Goal: Task Accomplishment & Management: Manage account settings

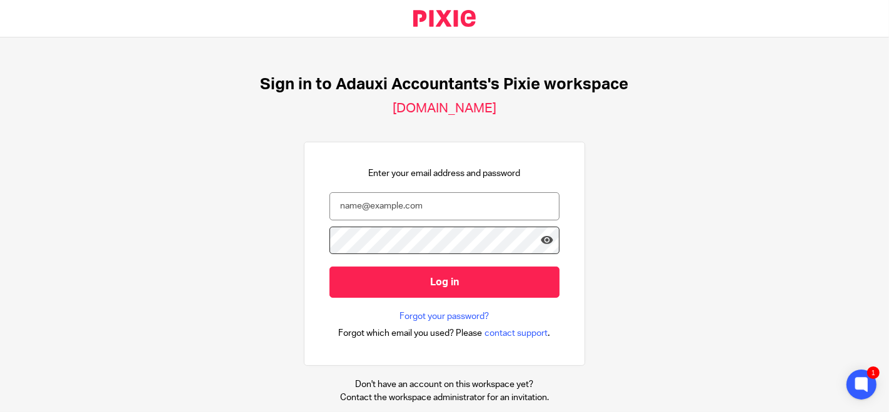
type input "[PERSON_NAME][EMAIL_ADDRESS][DOMAIN_NAME]"
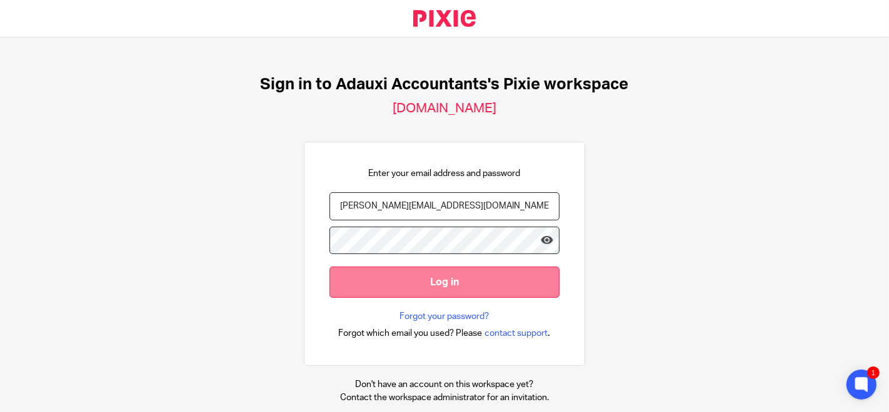
click at [422, 282] on input "Log in" at bounding box center [444, 282] width 230 height 31
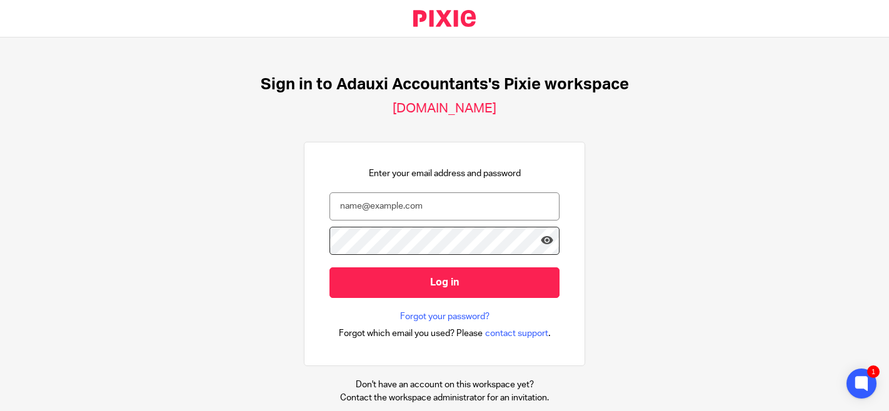
type input "[PERSON_NAME][EMAIL_ADDRESS][DOMAIN_NAME]"
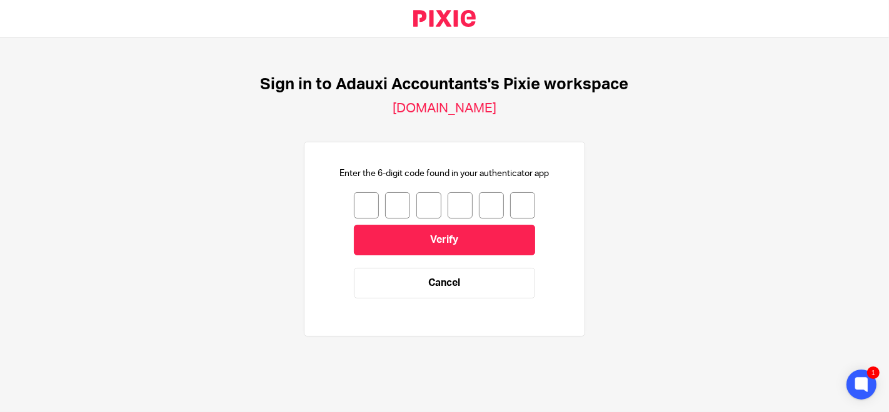
click at [342, 199] on div "Enter the 6-digit code found in your authenticator app Verify Cancel" at bounding box center [444, 239] width 230 height 144
click at [354, 199] on input "number" at bounding box center [366, 205] width 25 height 26
type input "5"
type input "3"
type input "8"
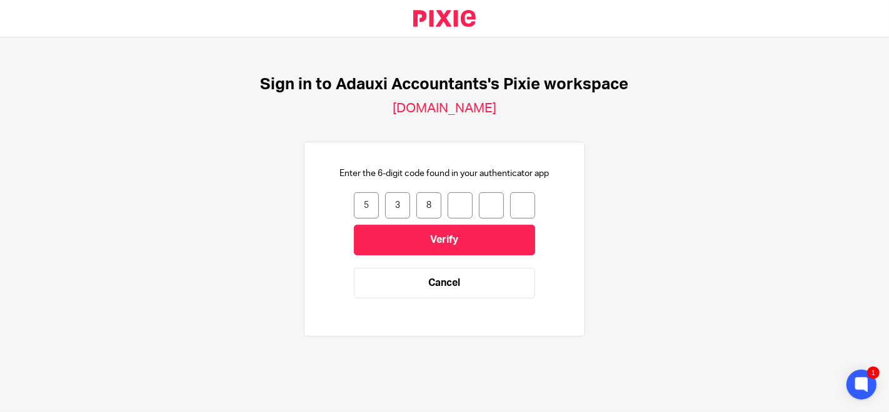
type input "9"
type input "7"
type input "6"
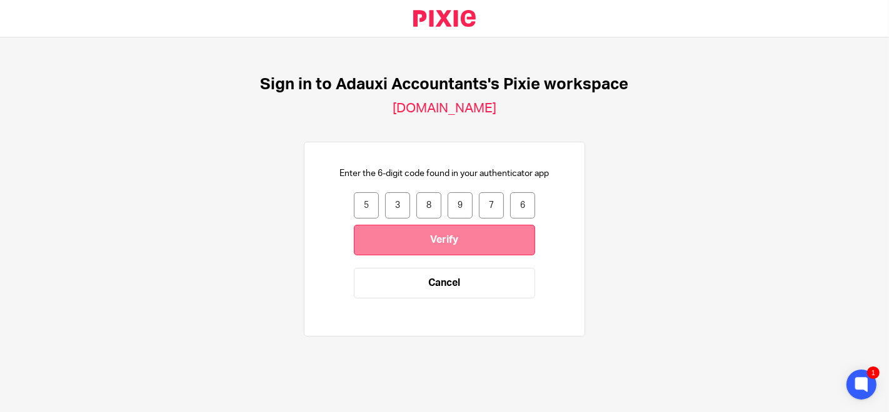
click at [368, 237] on input "Verify" at bounding box center [444, 240] width 181 height 31
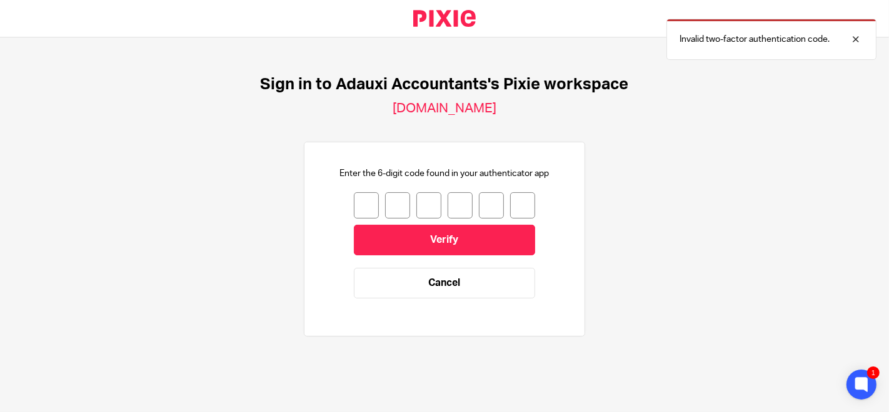
click at [354, 202] on input "number" at bounding box center [366, 205] width 25 height 26
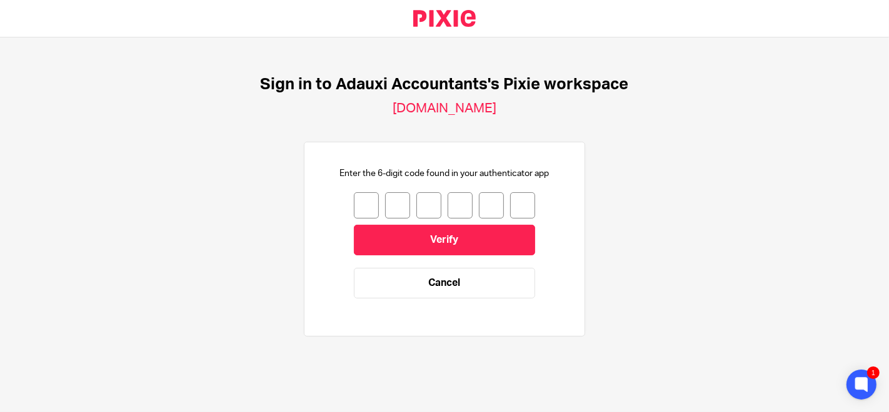
type input "9"
type input "4"
type input "2"
type input "5"
type input "1"
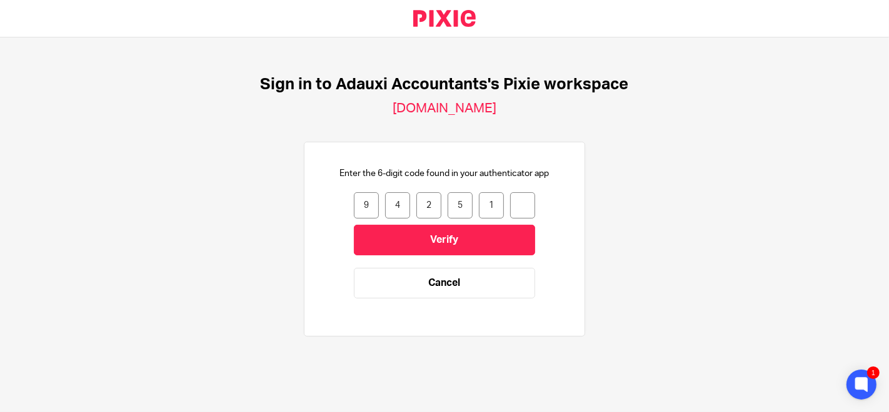
type input "9"
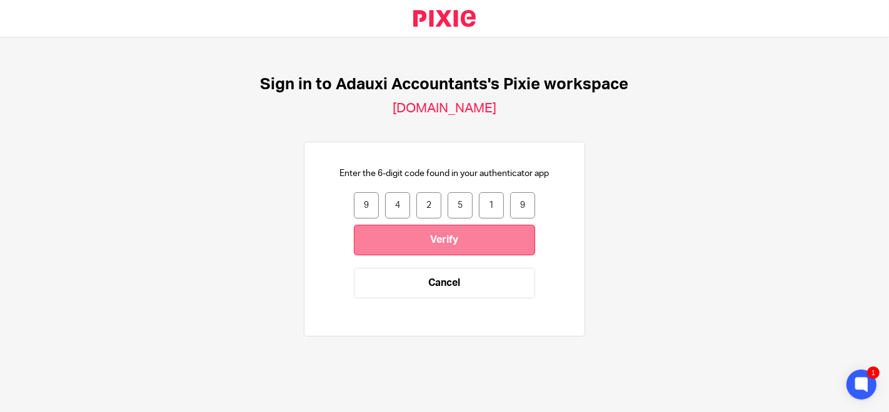
click at [356, 239] on input "Verify" at bounding box center [444, 240] width 181 height 31
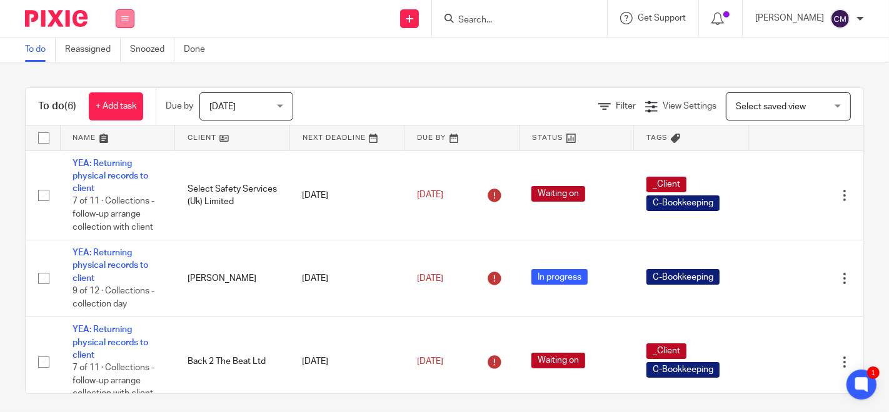
click at [125, 11] on button at bounding box center [125, 18] width 19 height 19
click at [121, 151] on link "Settings" at bounding box center [124, 150] width 33 height 9
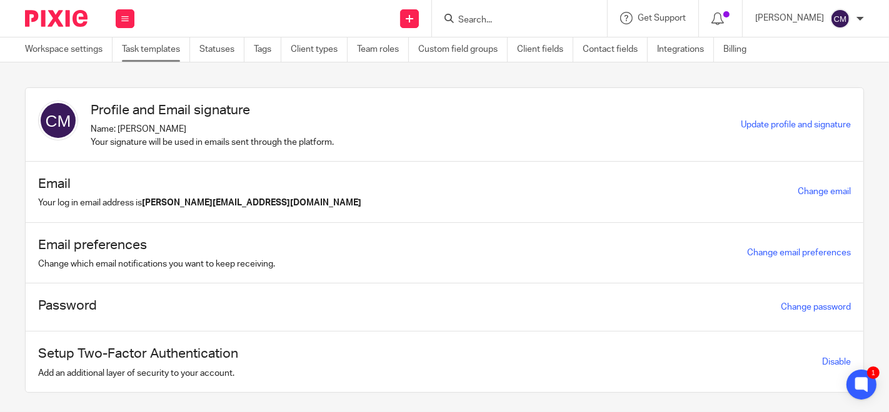
click at [163, 55] on link "Task templates" at bounding box center [156, 49] width 68 height 24
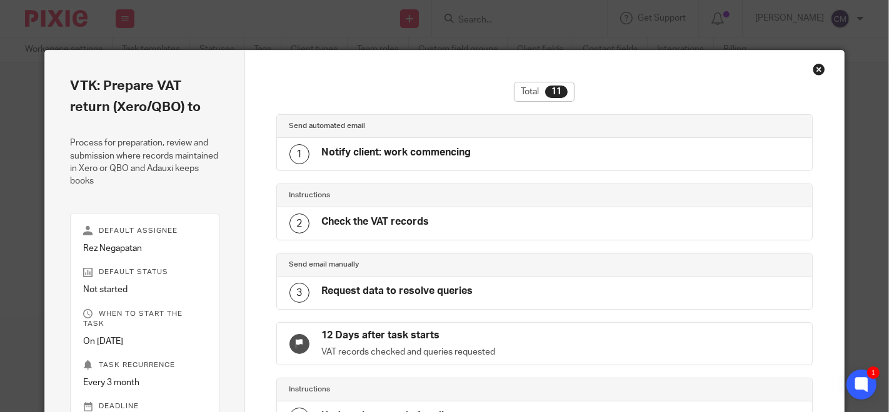
scroll to position [69, 0]
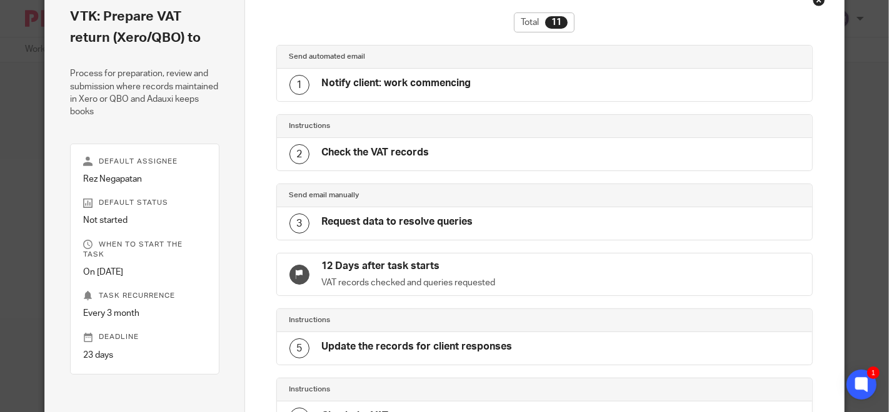
click at [812, 2] on div "Close this dialog window" at bounding box center [818, 0] width 12 height 12
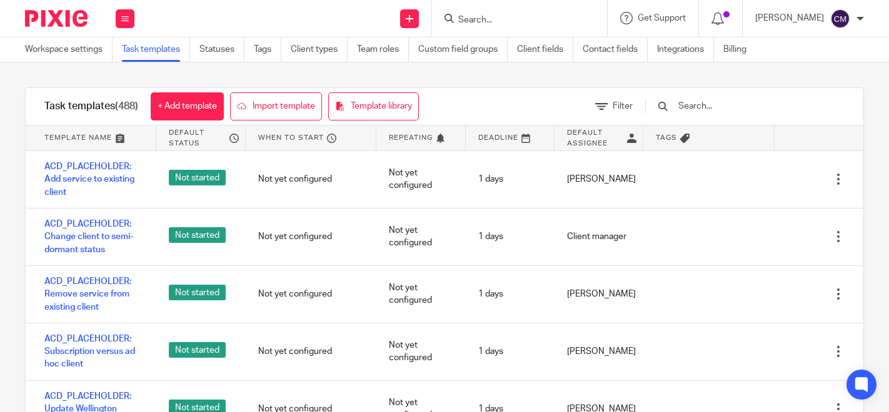
click at [744, 99] on input "text" at bounding box center [750, 106] width 146 height 14
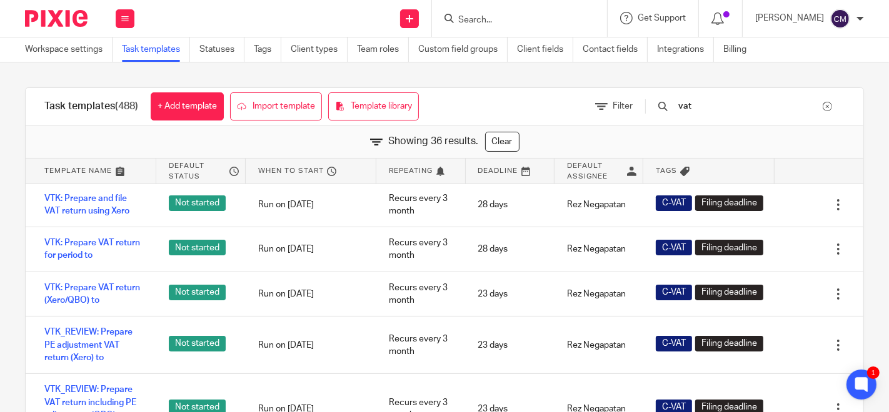
scroll to position [1527, 0]
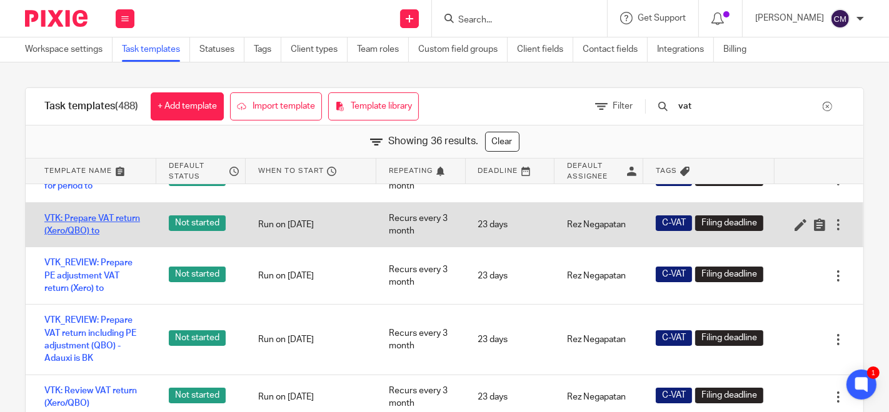
type input "vat"
click at [832, 231] on div at bounding box center [838, 225] width 12 height 12
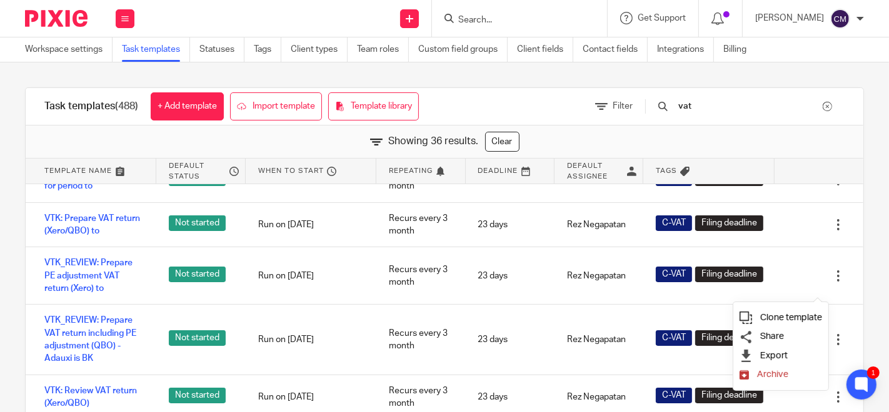
click at [775, 316] on span "Clone template" at bounding box center [791, 317] width 62 height 9
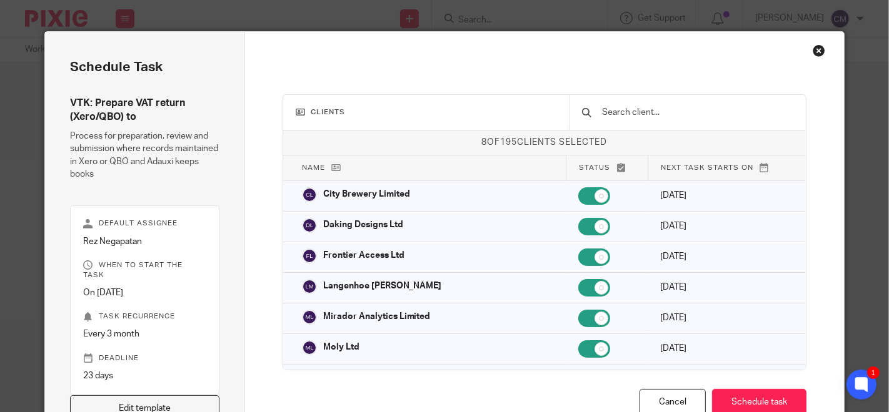
scroll to position [88, 0]
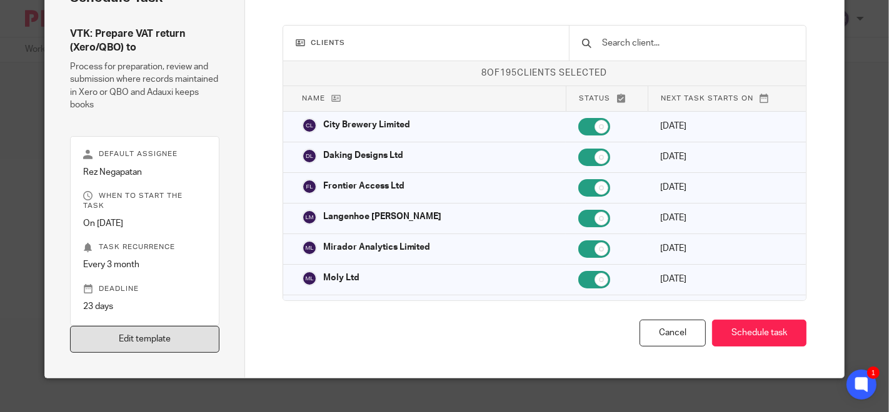
click at [166, 334] on link "Edit template" at bounding box center [144, 339] width 149 height 27
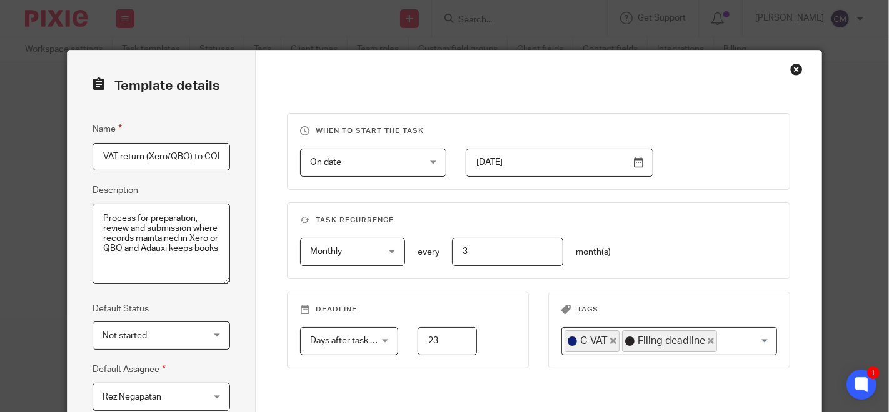
scroll to position [0, 59]
click at [256, 214] on div "When to start the task On date On date Disable On date Week day Month day On cl…" at bounding box center [538, 319] width 565 height 537
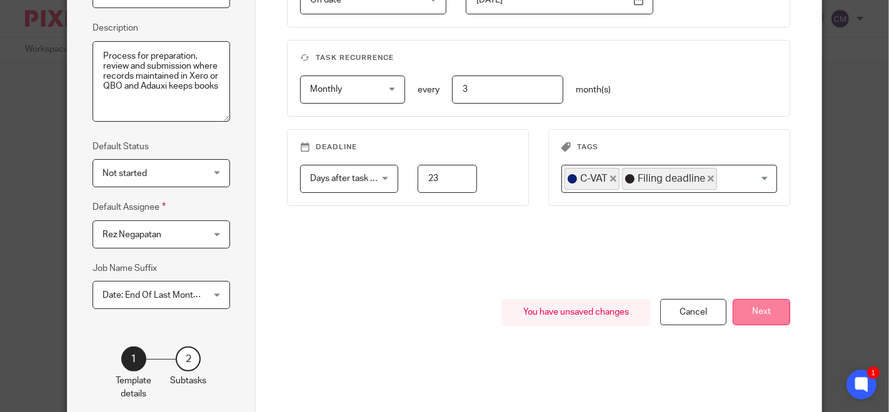
scroll to position [139, 0]
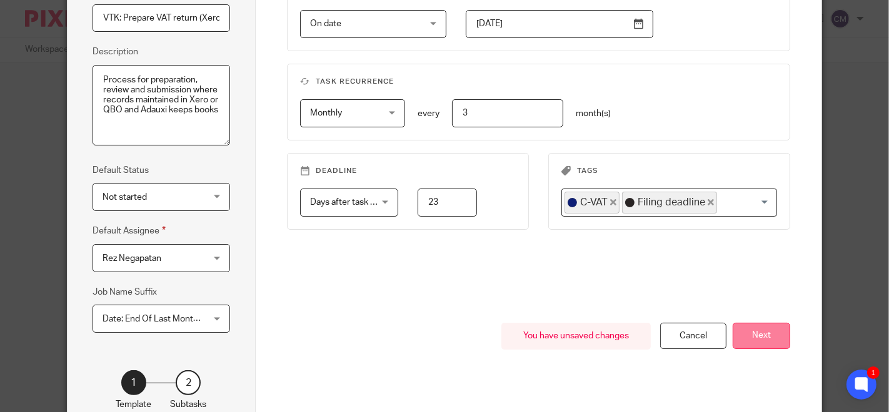
click at [762, 341] on button "Next" at bounding box center [760, 336] width 57 height 27
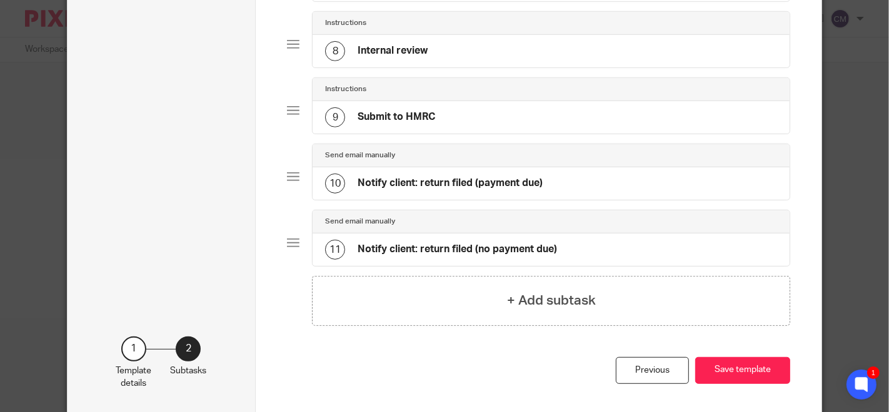
scroll to position [609, 0]
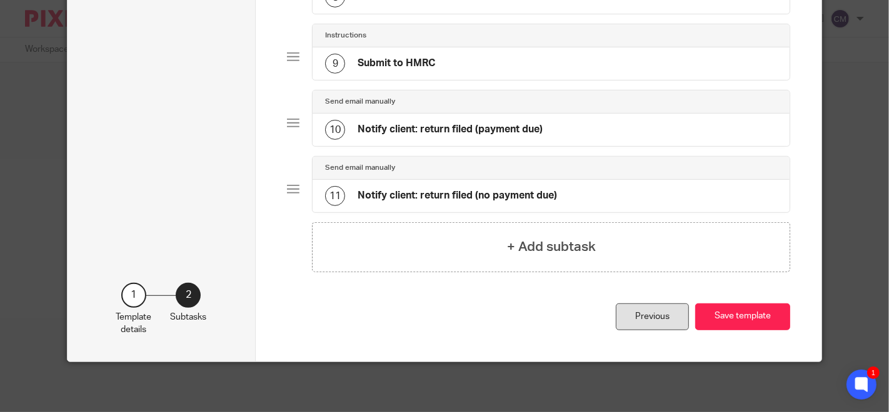
click at [627, 319] on div "Previous" at bounding box center [651, 317] width 73 height 27
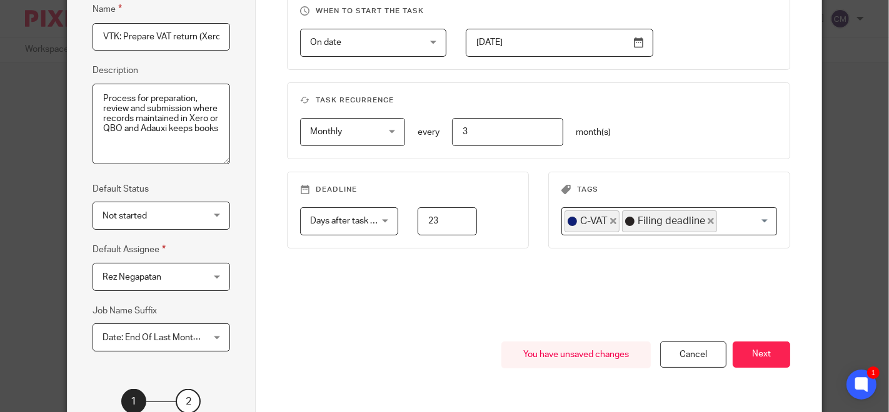
scroll to position [0, 0]
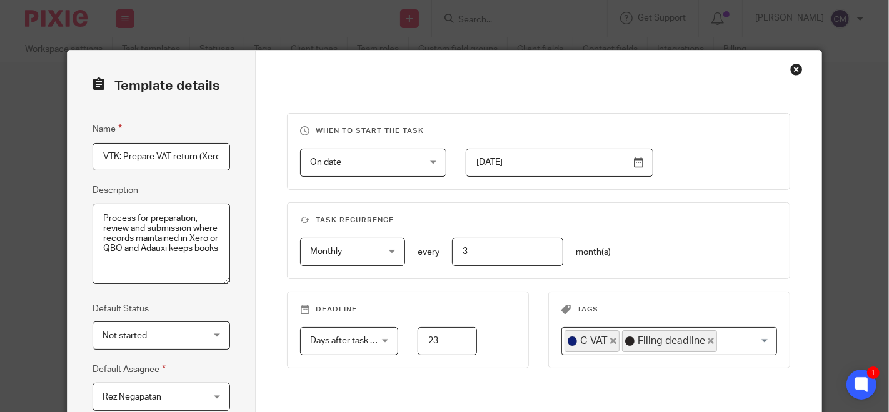
click at [118, 157] on input "VTK: Prepare VAT return (Xero/QBO) to COPY" at bounding box center [161, 157] width 138 height 28
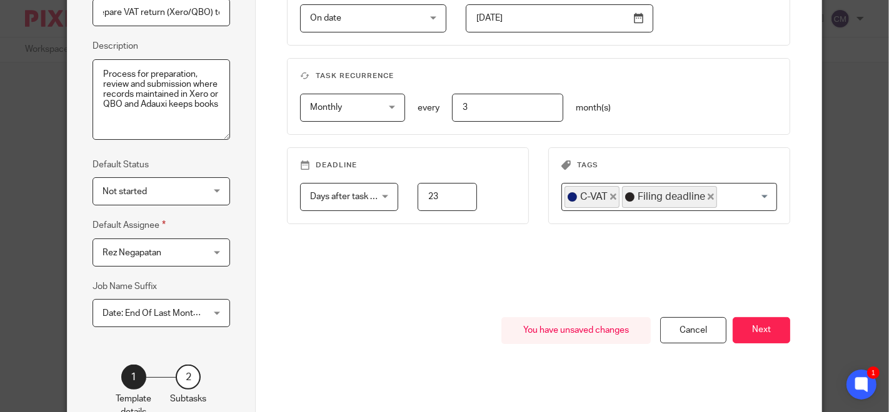
scroll to position [208, 0]
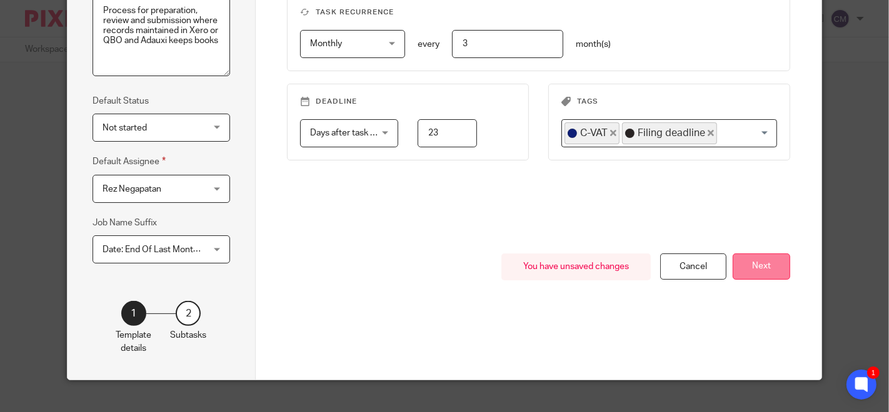
type input "VTK: COPY -Prepare VAT return (Xero/QBO) to"
click at [755, 262] on button "Next" at bounding box center [760, 267] width 57 height 27
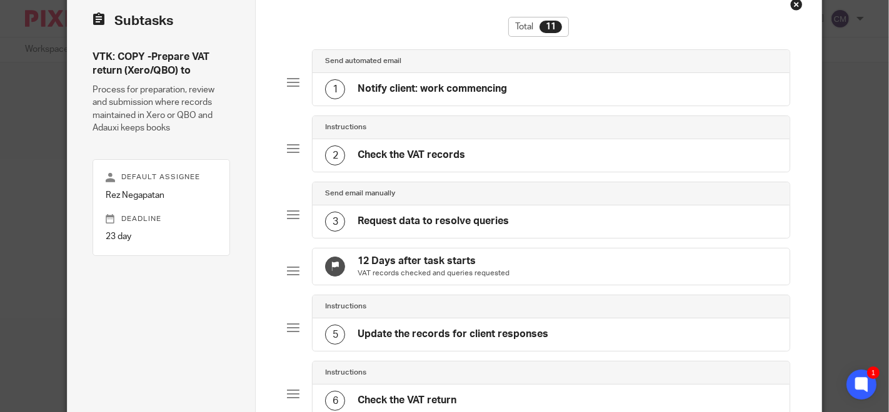
scroll to position [0, 0]
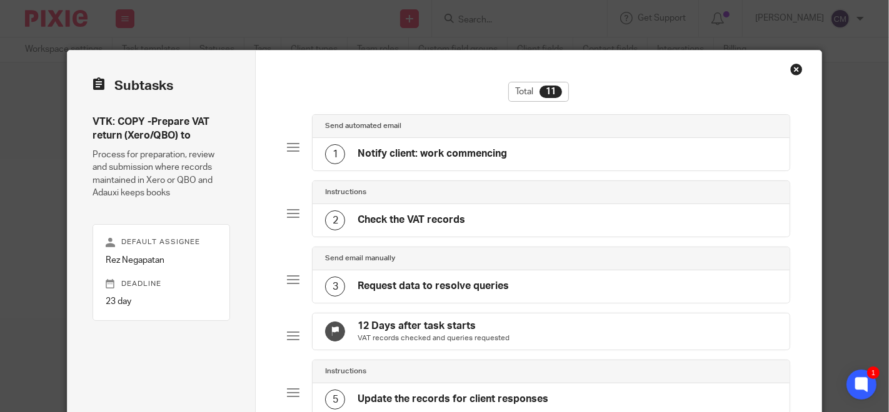
click at [349, 140] on div "1 Notify client: work commencing" at bounding box center [550, 154] width 477 height 32
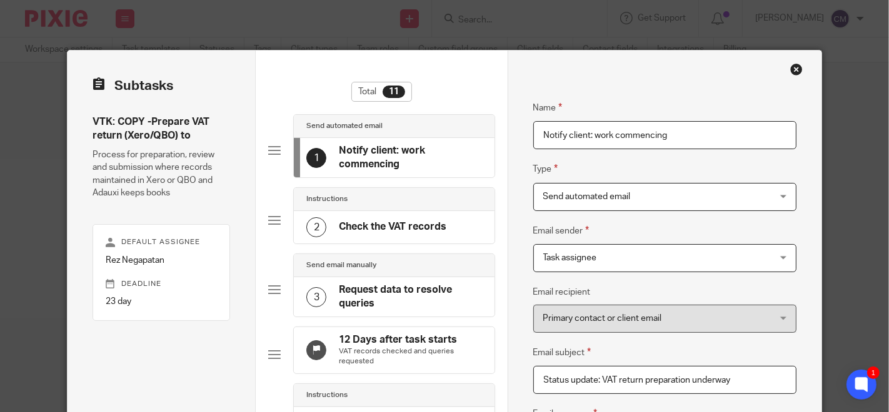
click at [546, 198] on span "Send automated email" at bounding box center [586, 196] width 87 height 9
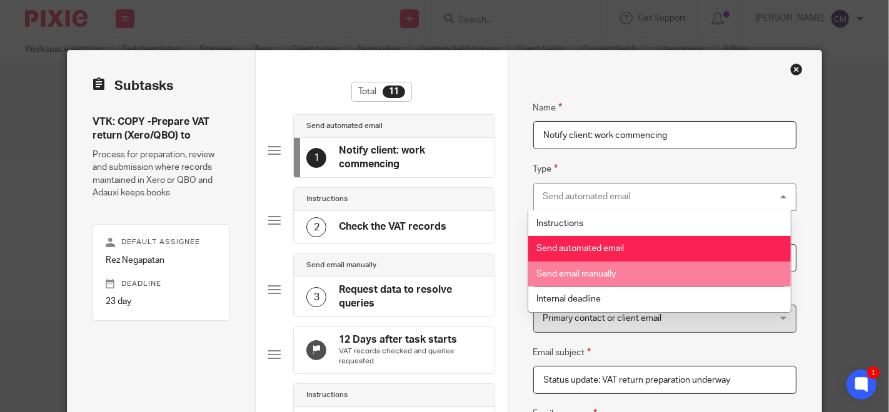
click at [550, 269] on li "Send email manually" at bounding box center [659, 275] width 262 height 26
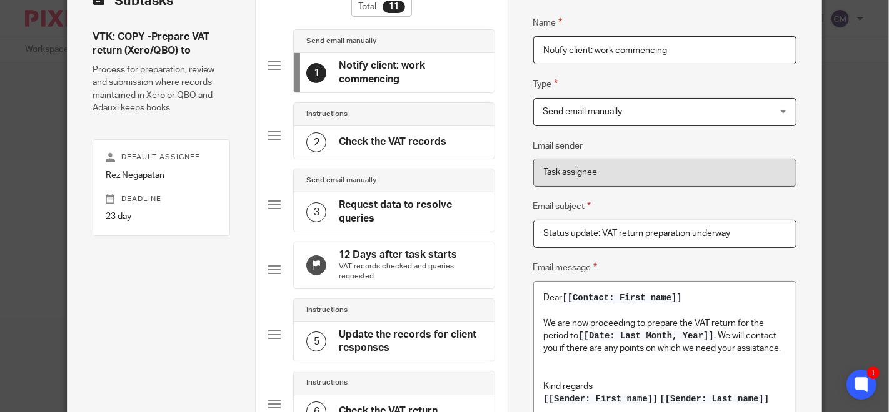
scroll to position [71, 0]
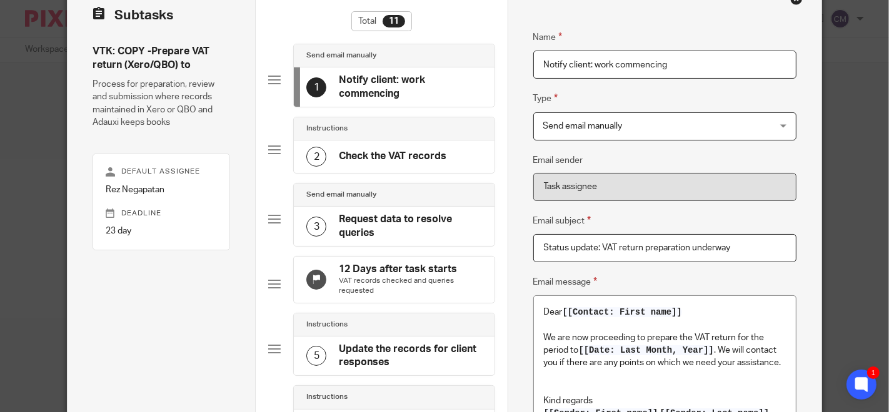
drag, startPoint x: 665, startPoint y: 64, endPoint x: 525, endPoint y: 74, distance: 140.9
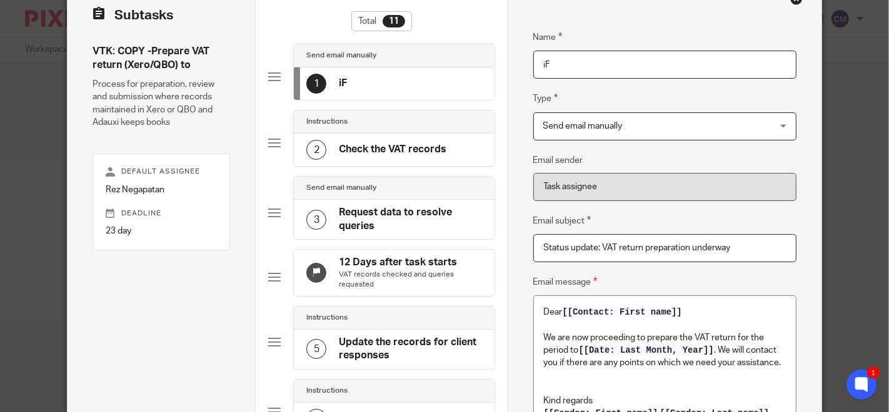
type input "i"
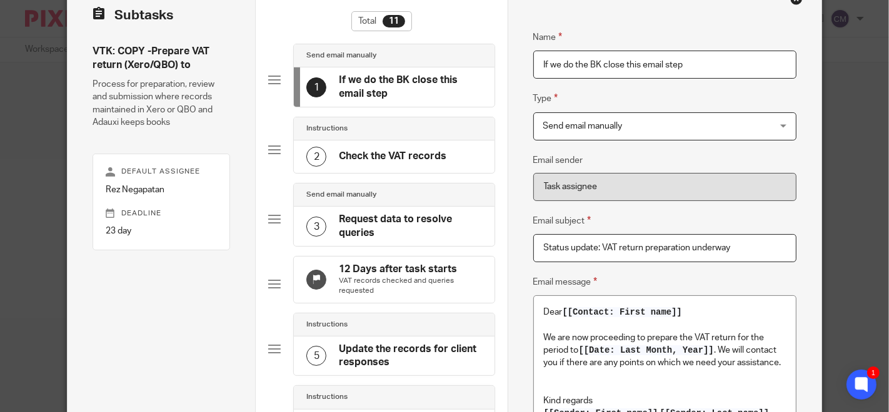
click at [533, 66] on input "If we do the BK close this email step" at bounding box center [665, 65] width 264 height 28
click at [748, 61] on input "Email the client (If we do the BK close this email step" at bounding box center [665, 65] width 264 height 28
drag, startPoint x: 720, startPoint y: 64, endPoint x: 700, endPoint y: 65, distance: 20.6
click at [700, 65] on input "Email the client (If we do the BK close this email step)" at bounding box center [665, 65] width 264 height 28
click at [718, 64] on input "Email the client (If we do the BK close this step)" at bounding box center [665, 65] width 264 height 28
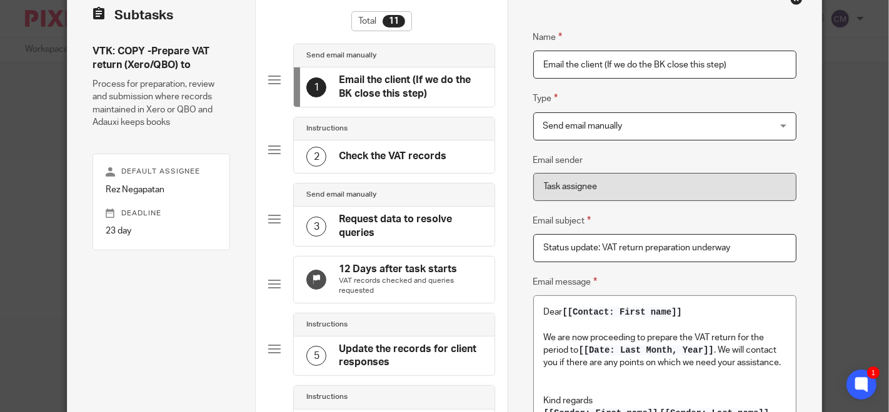
drag, startPoint x: 597, startPoint y: 62, endPoint x: 520, endPoint y: 73, distance: 77.7
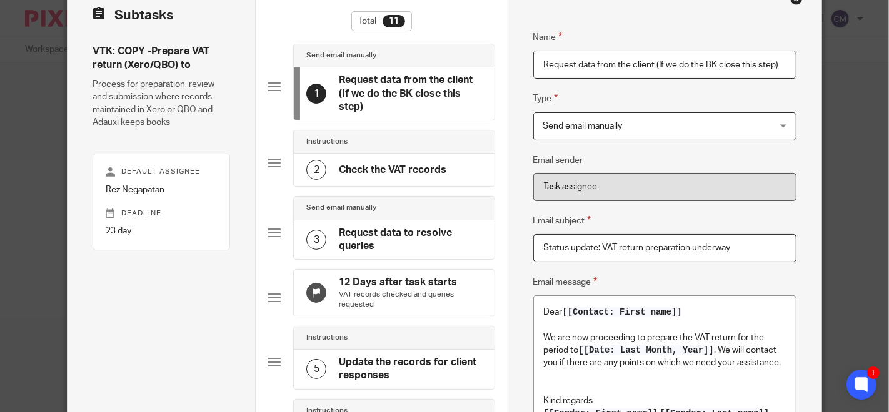
type input "Request data from the client (If we do the BK close this step)"
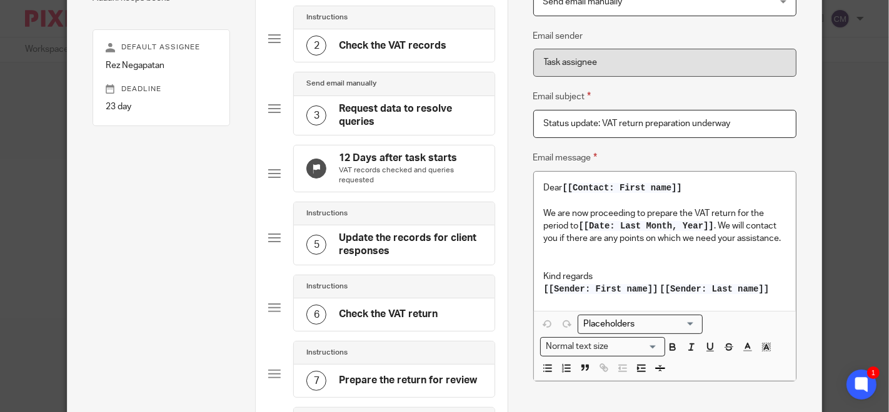
scroll to position [210, 0]
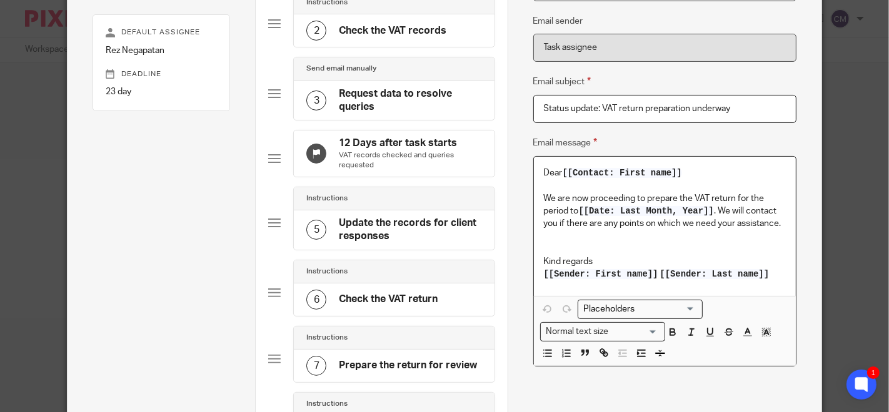
drag, startPoint x: 778, startPoint y: 223, endPoint x: 717, endPoint y: 214, distance: 61.3
click at [717, 214] on p "We are now proceeding to prepare the VAT return for the period to [[Date: Last …" at bounding box center [665, 211] width 242 height 38
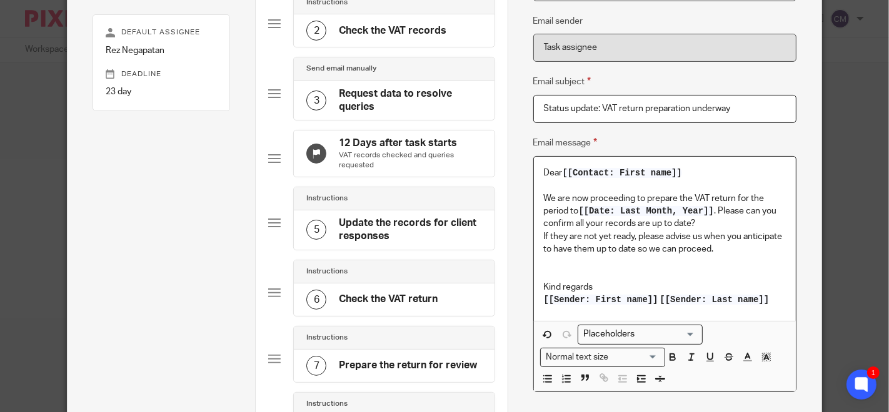
click at [715, 210] on p "We are now proceeding to prepare the VAT return for the period to [[Date: Last …" at bounding box center [665, 211] width 242 height 38
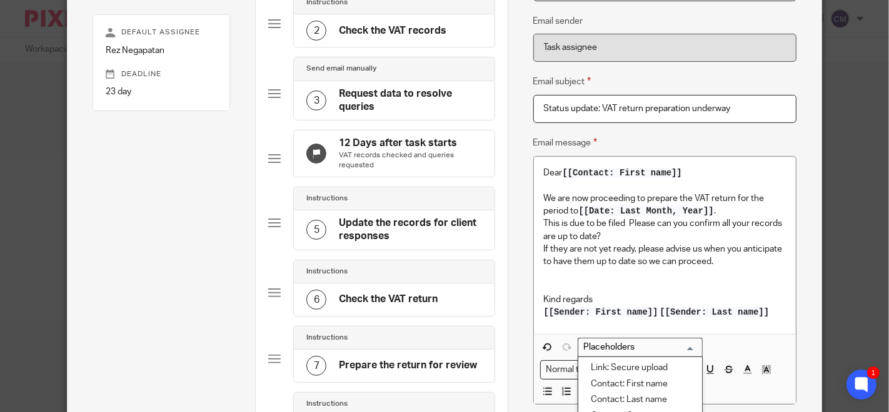
click at [625, 348] on input "Search for option" at bounding box center [637, 347] width 116 height 13
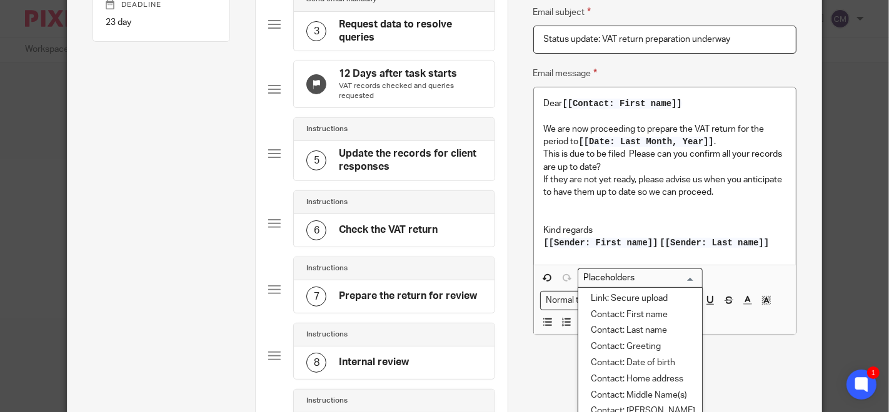
scroll to position [349, 0]
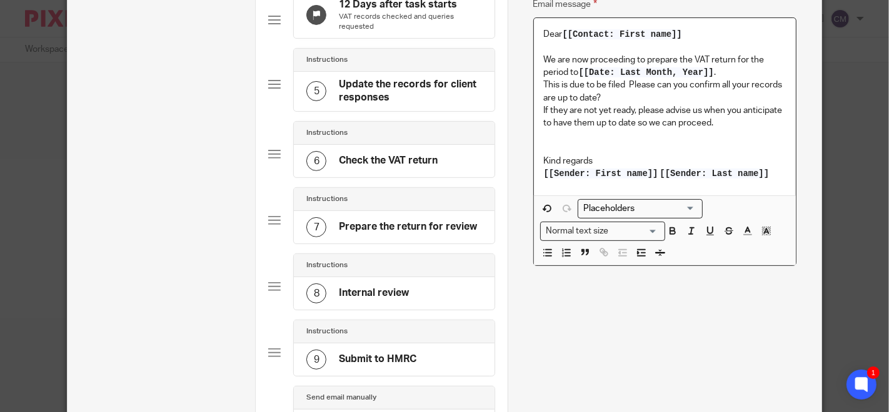
click at [623, 86] on p "This is due to be filed Please can you confirm all your records are up to date?" at bounding box center [665, 92] width 242 height 26
click at [683, 211] on input "Search for option" at bounding box center [637, 208] width 116 height 13
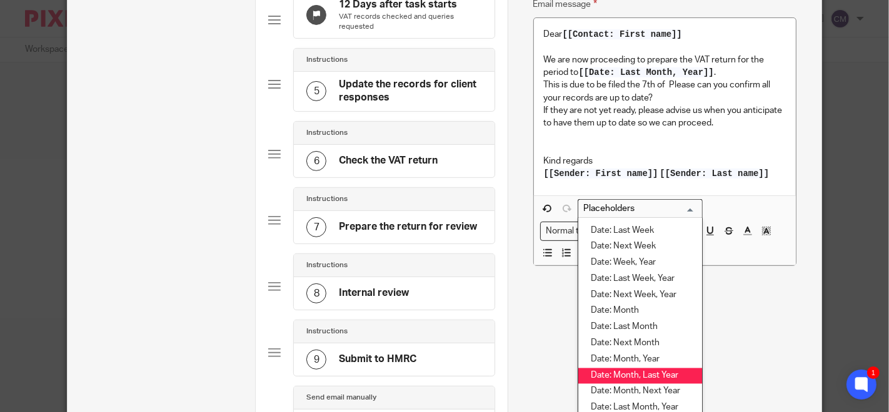
scroll to position [2083, 0]
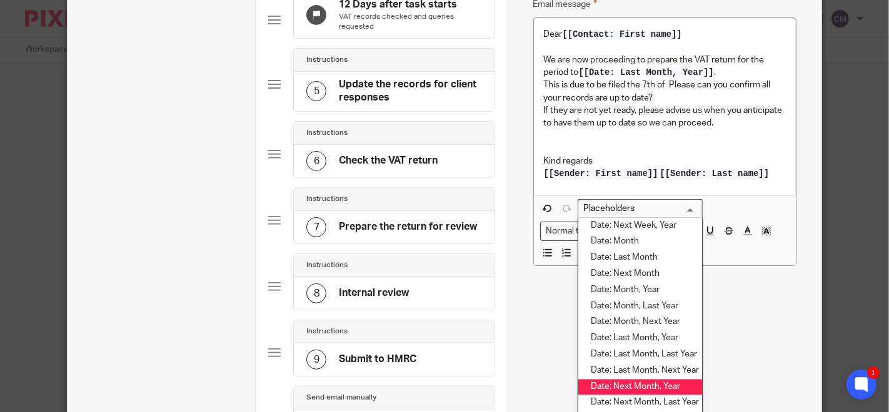
click at [640, 382] on li "Date: Next Month, Year" at bounding box center [640, 388] width 124 height 16
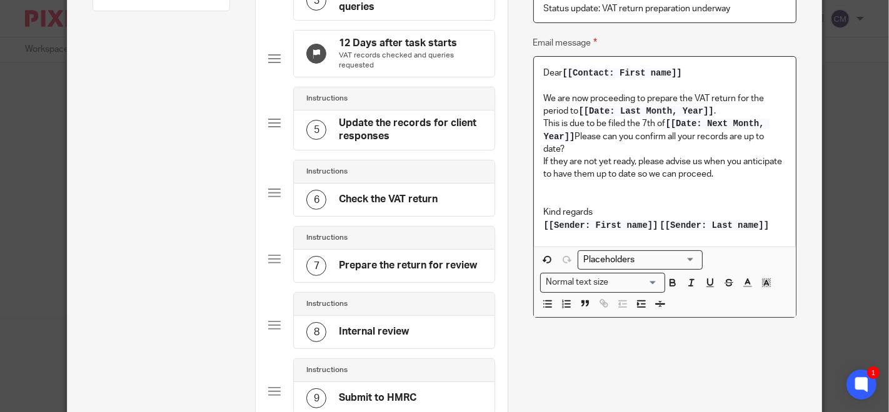
scroll to position [279, 0]
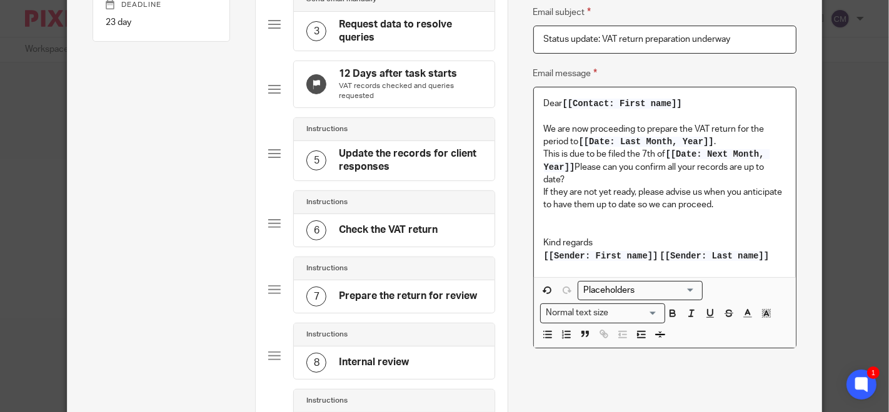
click at [625, 154] on p "This is due to be filed the 7th of [[Date: Next Month, Year]] Please can you co…" at bounding box center [665, 167] width 242 height 38
click at [609, 166] on p "The deadline for this filing is the 7th of [[Date: Next Month, Year]] Please ca…" at bounding box center [665, 167] width 242 height 38
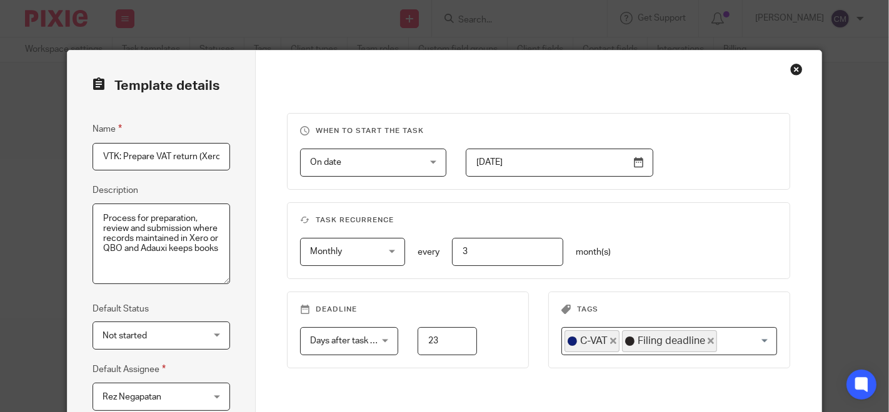
click at [790, 67] on div "Close this dialog window" at bounding box center [796, 69] width 12 height 12
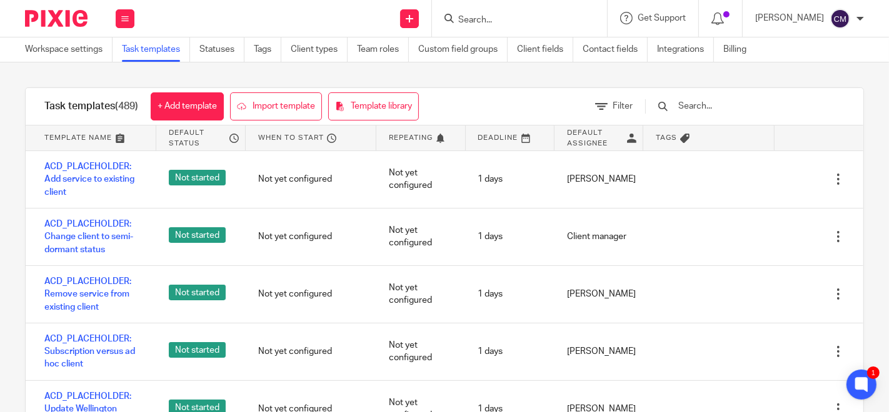
click at [724, 109] on input "text" at bounding box center [750, 106] width 146 height 14
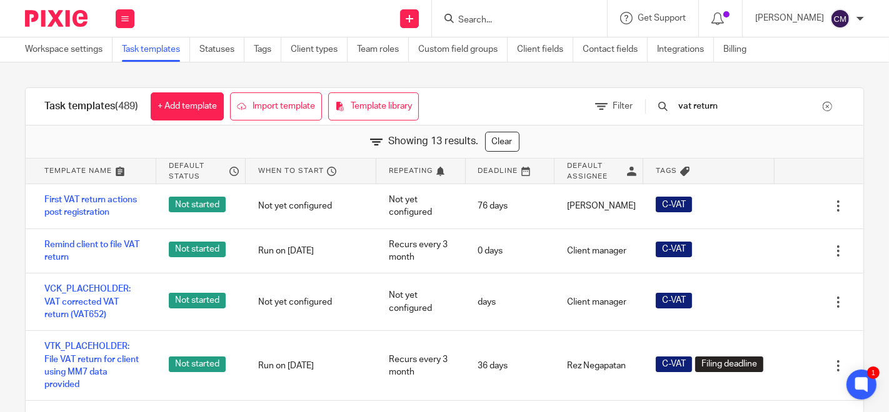
type input "vat return"
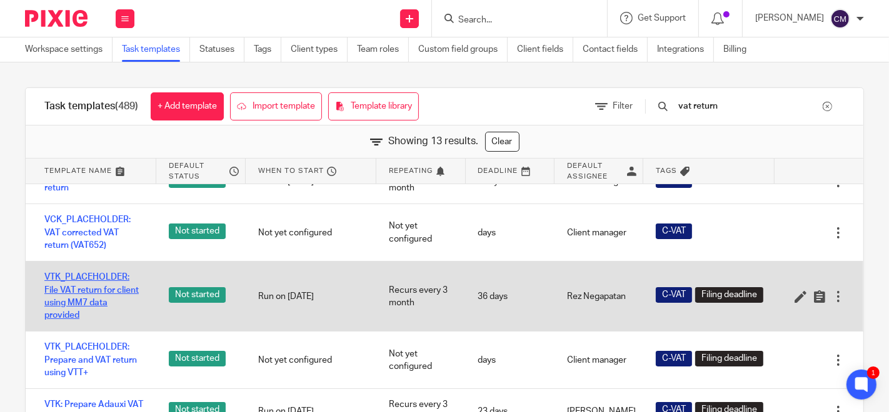
scroll to position [139, 0]
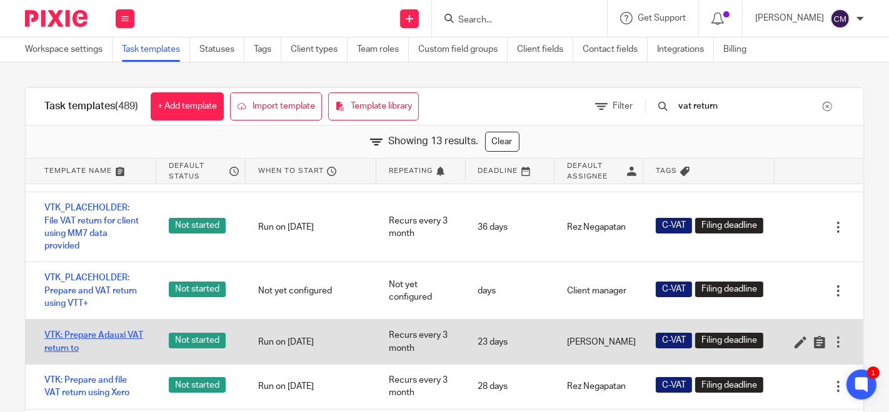
click at [107, 343] on link "VTK: Prepare Adauxi VAT return to" at bounding box center [93, 342] width 99 height 26
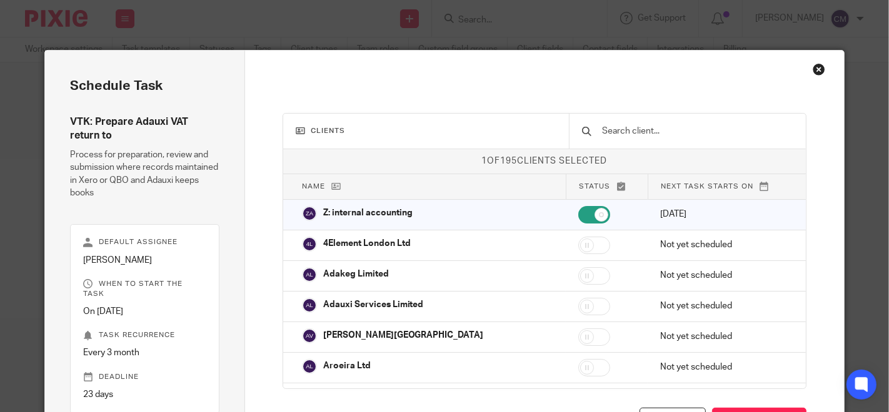
scroll to position [19, 0]
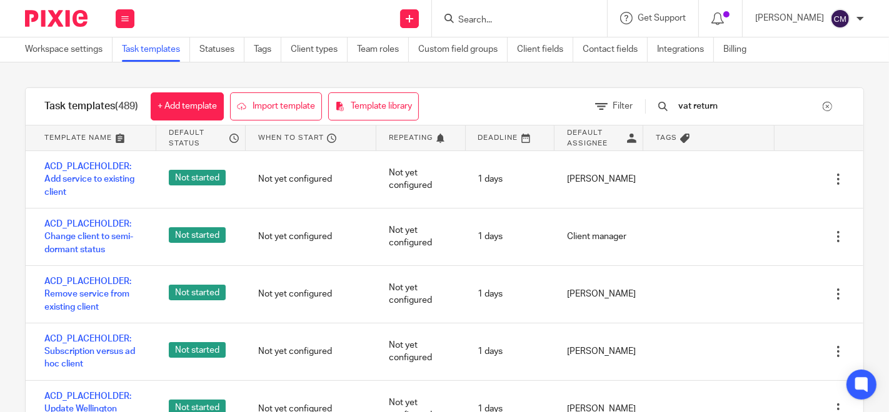
click at [750, 107] on input "vat return" at bounding box center [750, 106] width 146 height 14
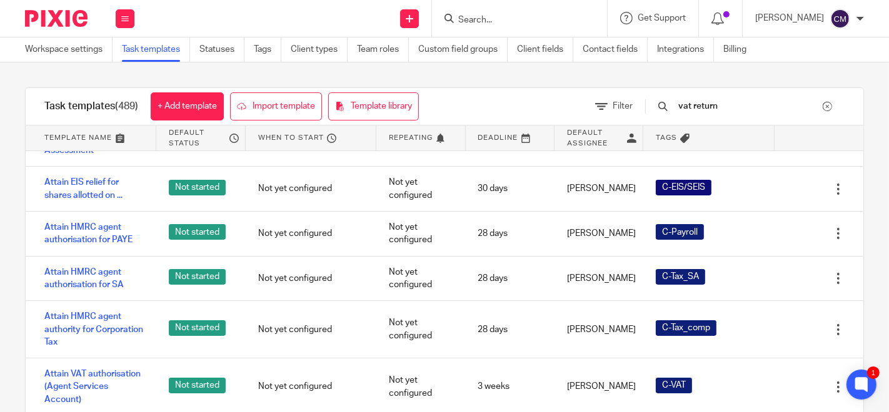
scroll to position [1597, 0]
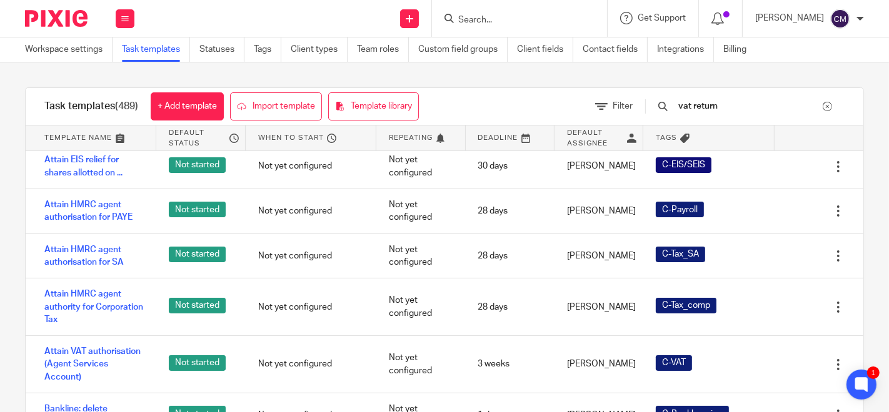
click at [762, 106] on input "vat return" at bounding box center [750, 106] width 146 height 14
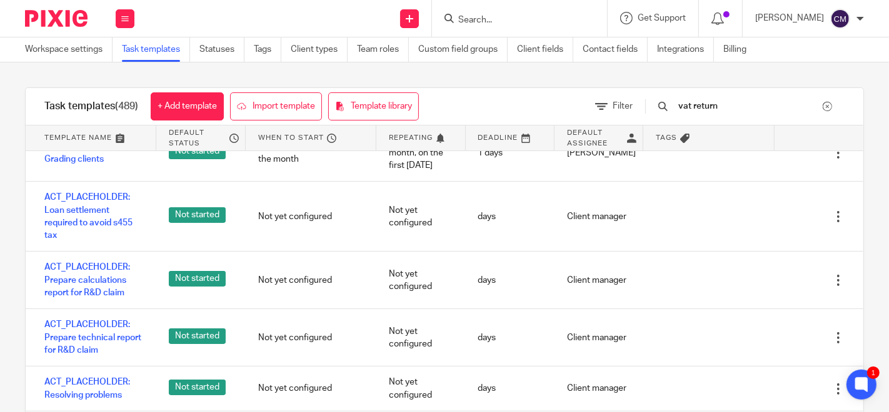
scroll to position [69, 0]
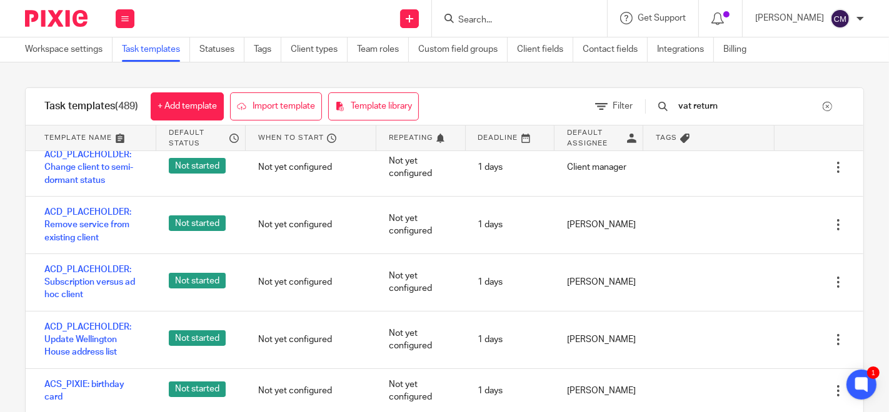
click at [719, 104] on input "vat return" at bounding box center [750, 106] width 146 height 14
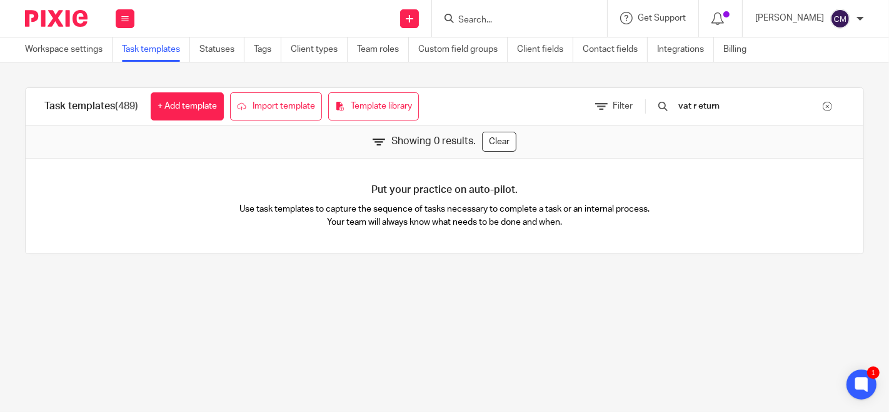
type input "vat return"
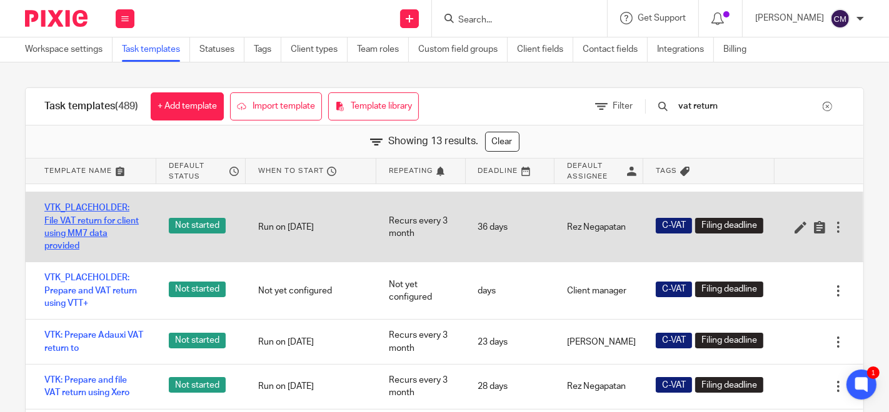
scroll to position [208, 0]
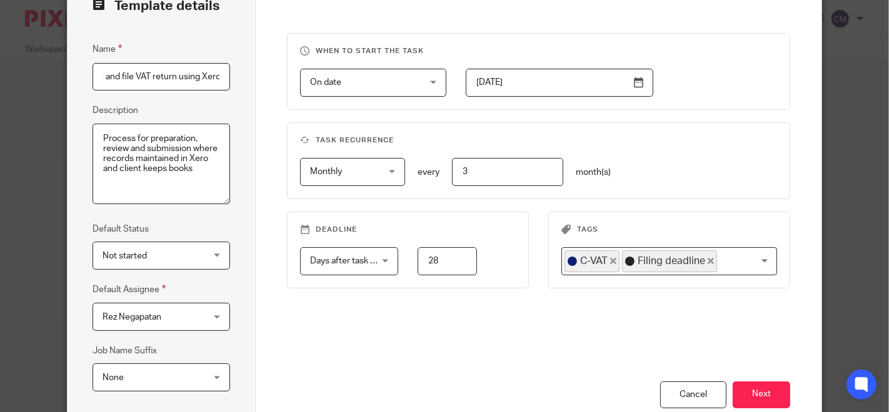
scroll to position [139, 0]
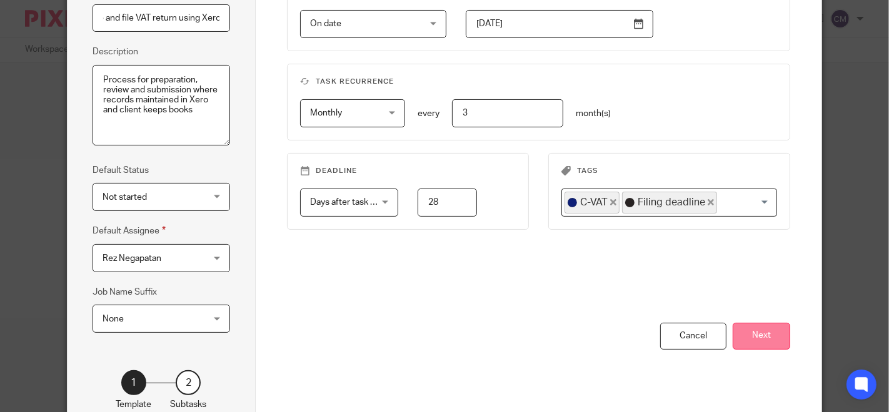
click at [765, 328] on button "Next" at bounding box center [760, 336] width 57 height 27
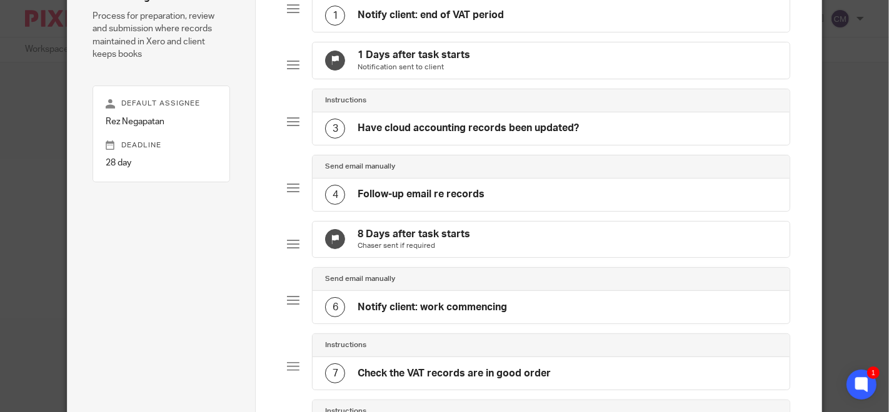
scroll to position [0, 0]
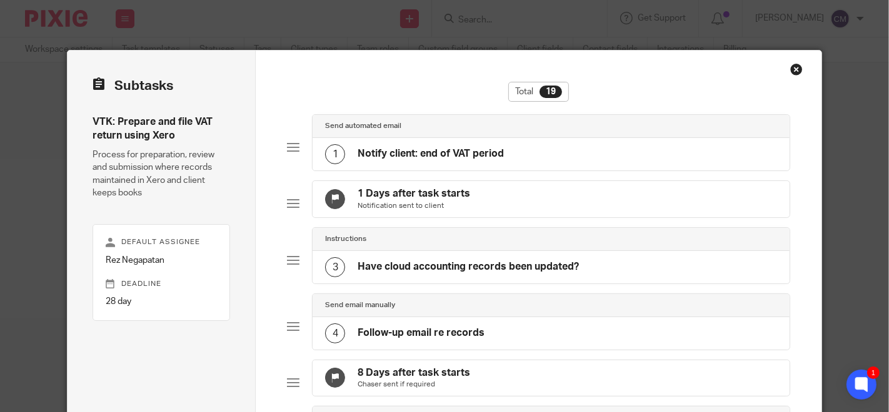
click at [427, 136] on div "Send automated email" at bounding box center [550, 126] width 477 height 23
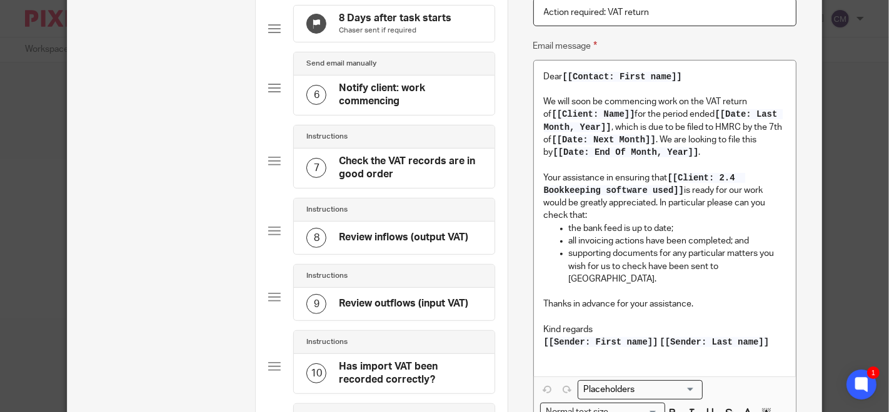
scroll to position [347, 0]
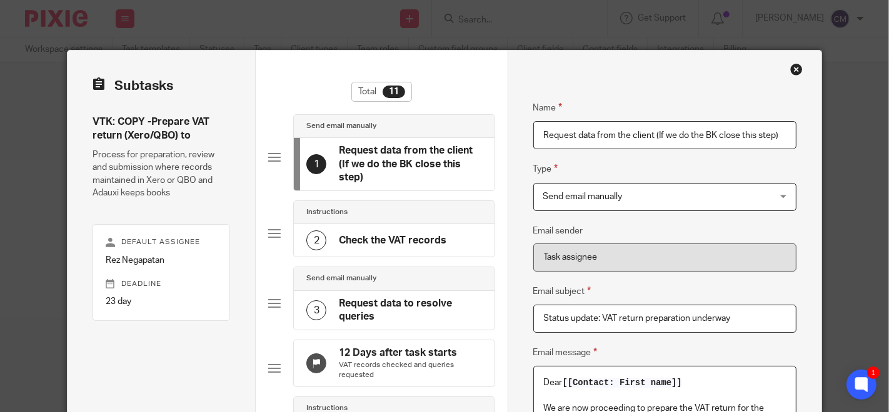
scroll to position [210, 0]
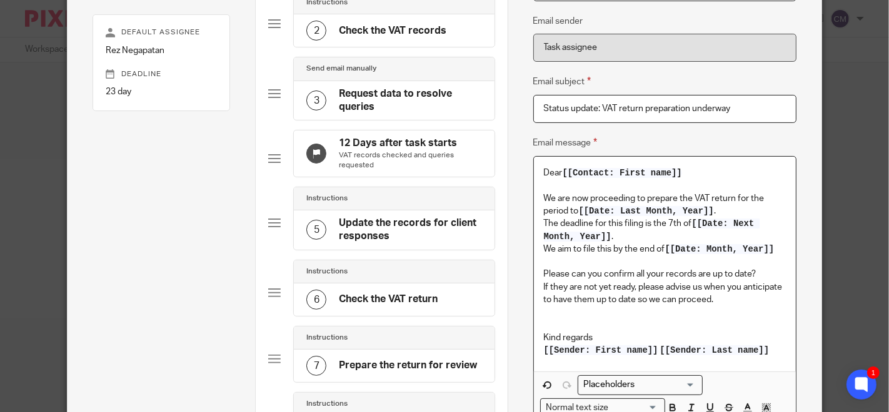
click at [629, 277] on p "Please can you confirm all your records are up to date?" at bounding box center [665, 274] width 242 height 12
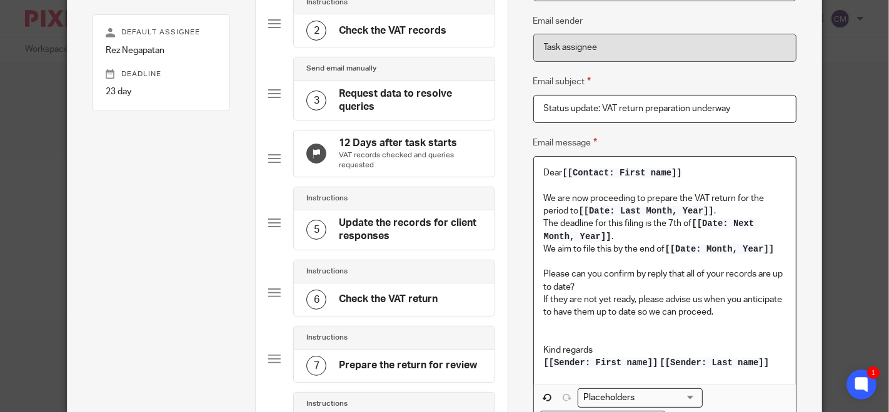
click at [571, 285] on p "Please can you confirm by reply that all of your records are up to date?" at bounding box center [665, 281] width 242 height 26
click at [593, 272] on p "Please can you confirm by reply that all of your records are up to date." at bounding box center [665, 281] width 242 height 26
click at [600, 274] on p "Please can you confirm by reply that all of your records are up to date." at bounding box center [665, 281] width 242 height 26
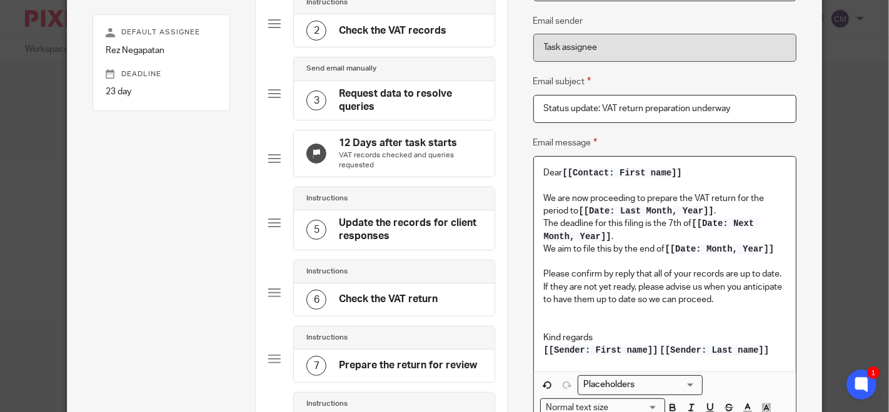
click at [783, 279] on div "Dear [[Contact: First name]] We are now proceeding to prepare the VAT return fo…" at bounding box center [665, 264] width 262 height 215
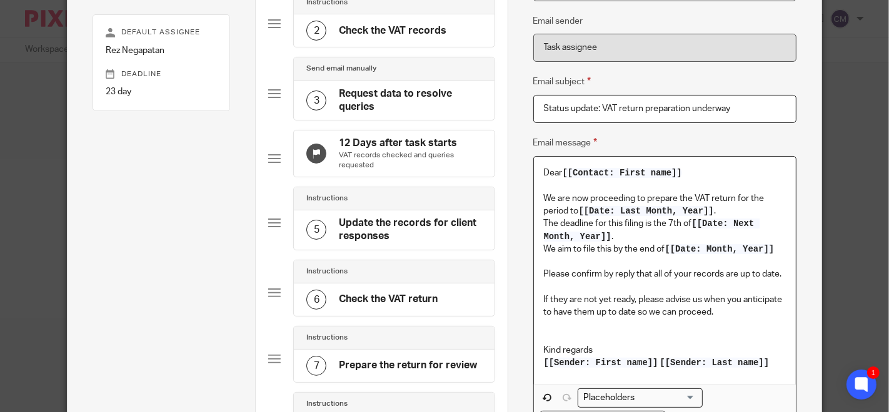
click at [704, 319] on p "If they are not yet ready, please advise us when you anticipate to have them up…" at bounding box center [665, 307] width 242 height 26
click at [730, 316] on p "If they are not yet ready, please advise us when you anticipate to have them up…" at bounding box center [665, 307] width 242 height 26
click at [743, 197] on p "We are now proceeding to prepare the VAT return for the period to [[Date: Last …" at bounding box center [665, 205] width 242 height 26
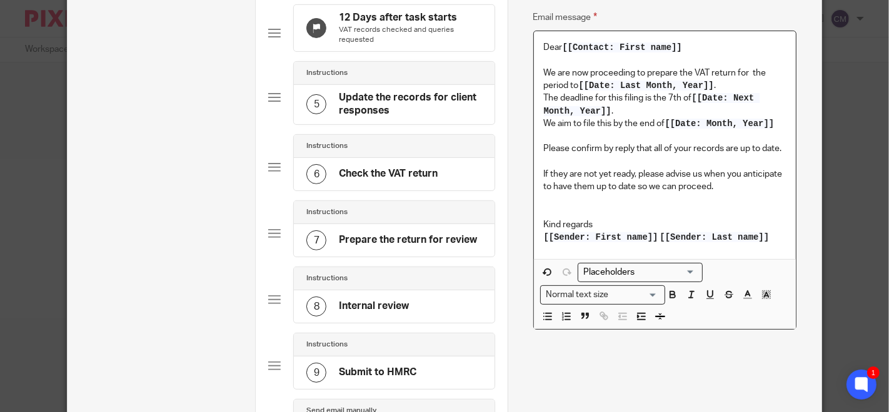
scroll to position [349, 0]
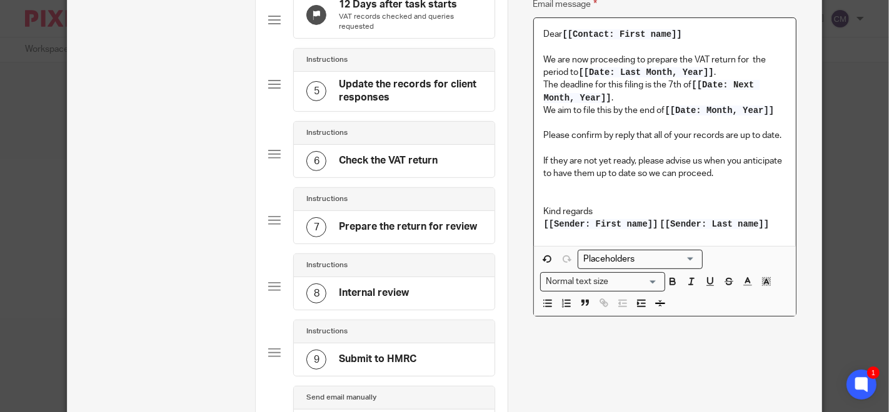
click at [632, 261] on input "Search for option" at bounding box center [637, 259] width 116 height 13
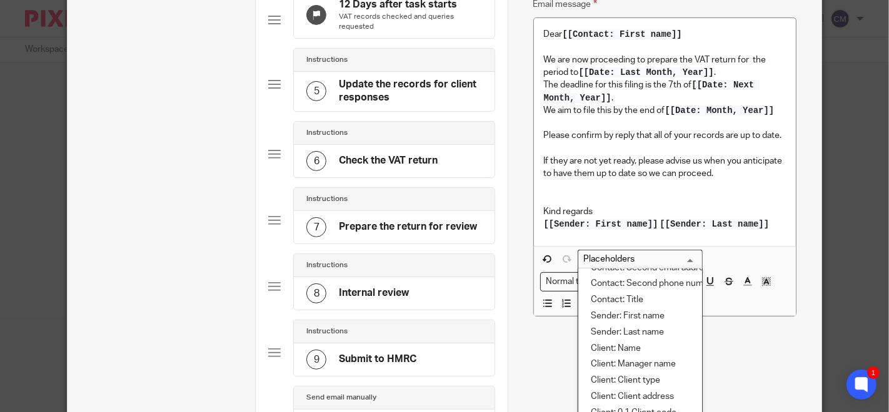
scroll to position [208, 0]
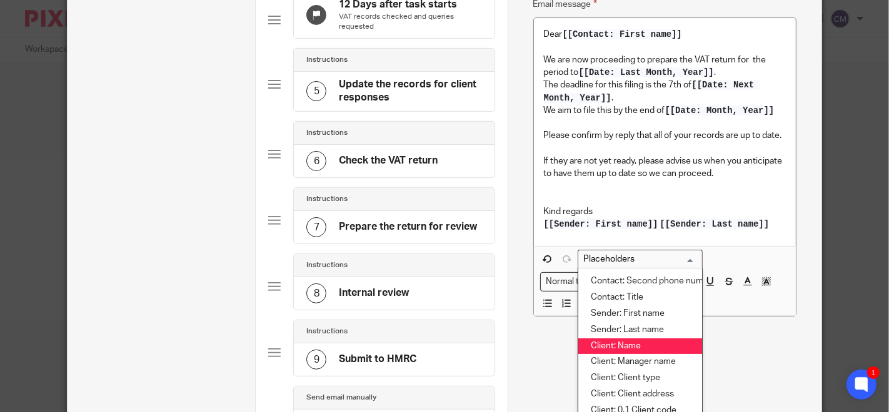
click at [640, 347] on li "Client: Name" at bounding box center [640, 347] width 124 height 16
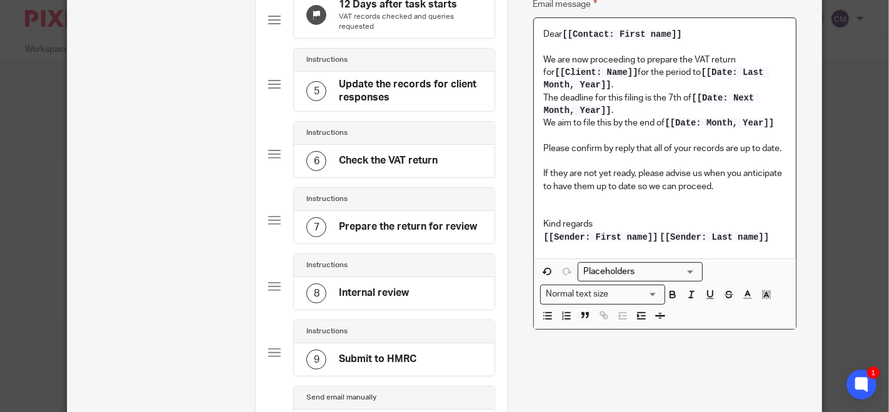
click at [773, 122] on p "We aim to file this by the end of [[Date: Month, Year]]" at bounding box center [665, 123] width 242 height 12
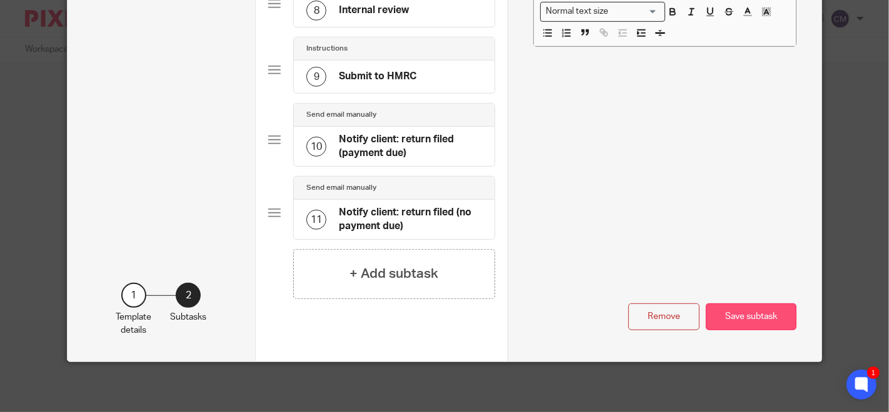
click at [765, 317] on button "Save subtask" at bounding box center [750, 317] width 91 height 27
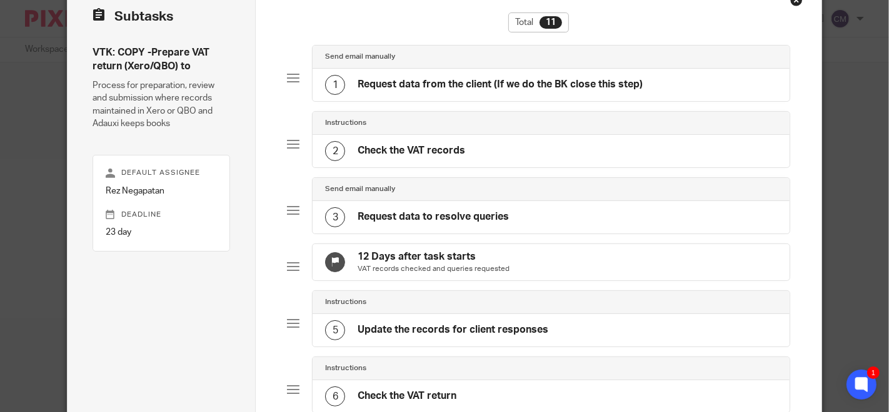
scroll to position [0, 0]
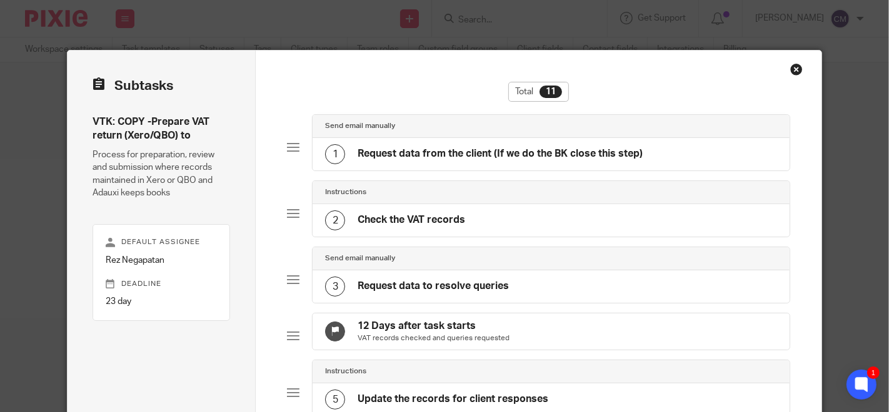
click at [425, 121] on div "Send email manually" at bounding box center [551, 126] width 452 height 10
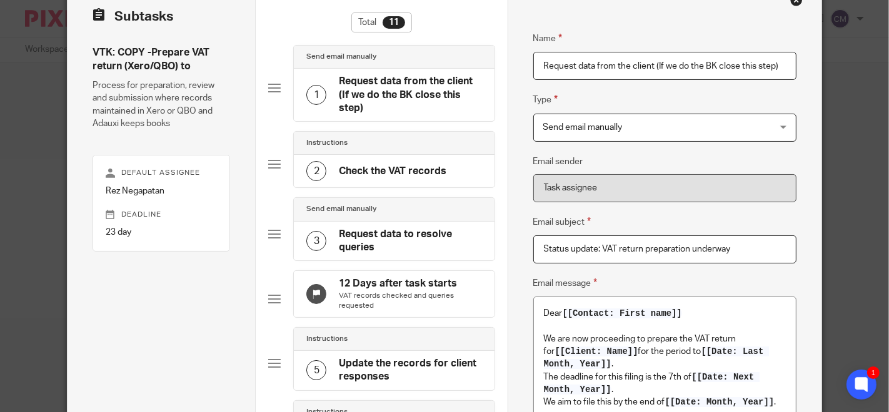
scroll to position [139, 0]
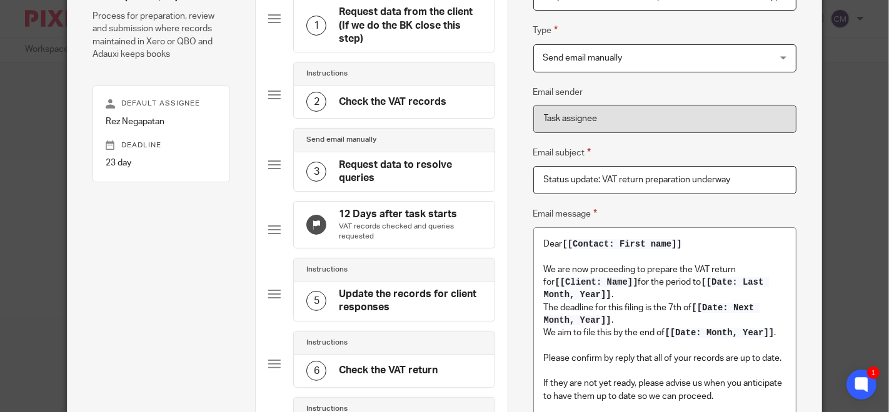
drag, startPoint x: 730, startPoint y: 179, endPoint x: 419, endPoint y: 176, distance: 311.8
click at [419, 176] on div "Subtasks VTK: COPY -Prepare VAT return (Xero/QBO) to Process for preparation, r…" at bounding box center [444, 383] width 754 height 943
type input "Data request for VAT return"
click at [513, 166] on div "Name Request data from the client (If we do the BK close this step) Type Send e…" at bounding box center [664, 383] width 314 height 943
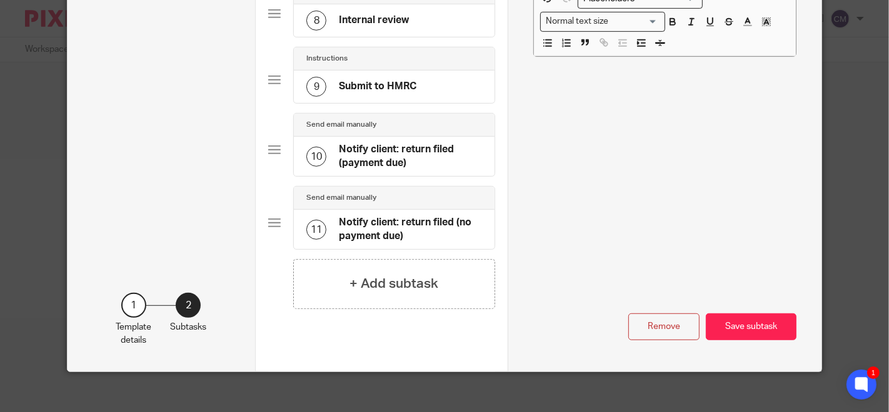
scroll to position [625, 0]
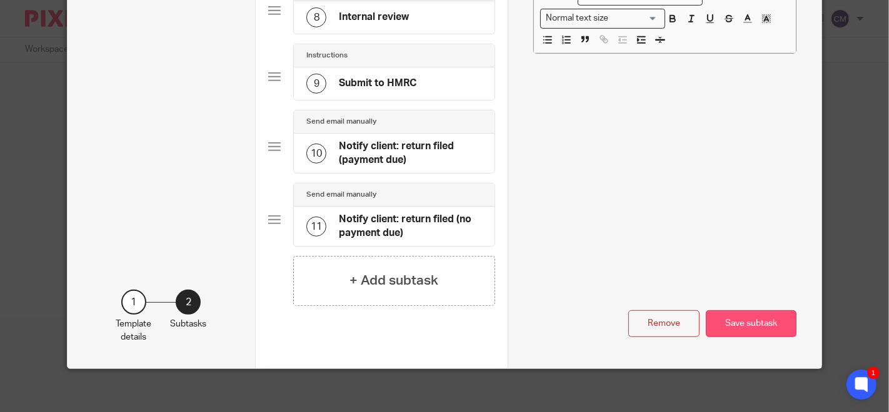
click at [760, 332] on button "Save subtask" at bounding box center [750, 324] width 91 height 27
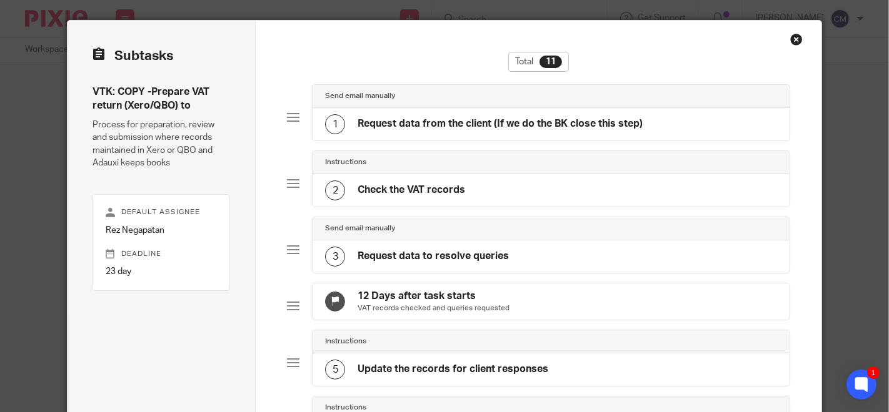
scroll to position [0, 0]
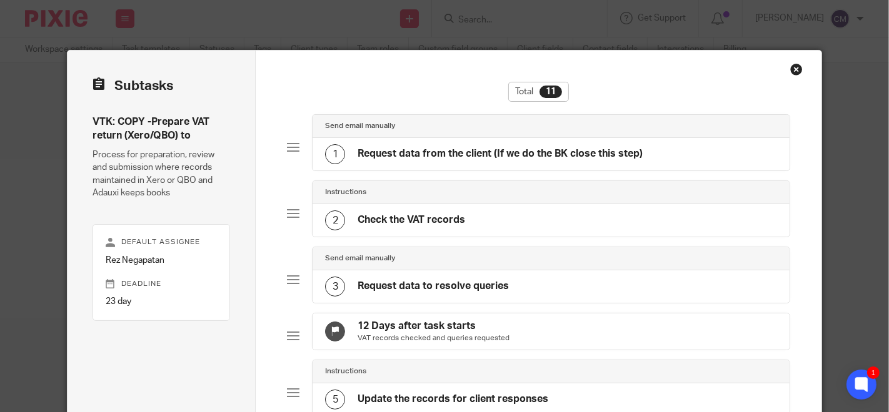
click at [417, 189] on div "Instructions" at bounding box center [551, 192] width 452 height 10
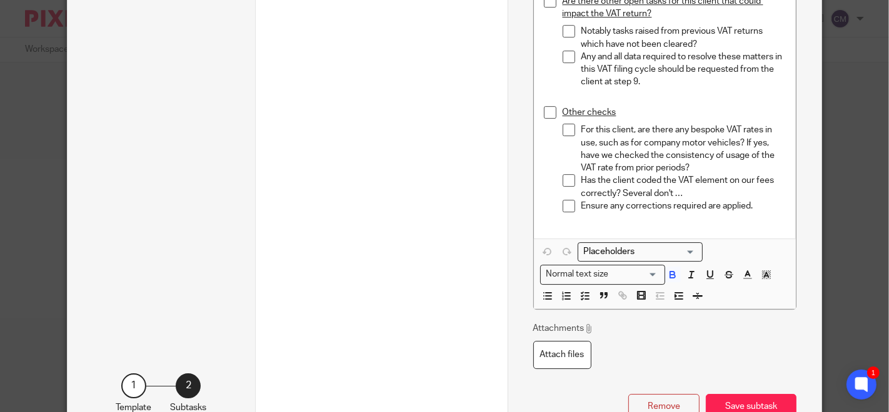
scroll to position [3356, 0]
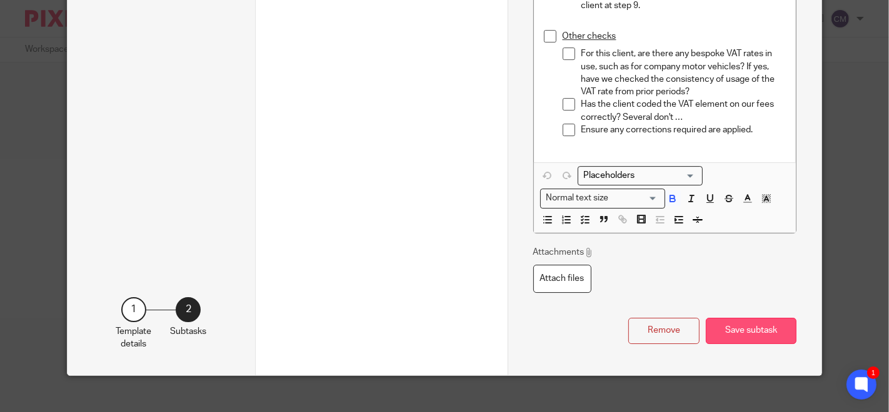
click at [745, 322] on button "Save subtask" at bounding box center [750, 331] width 91 height 27
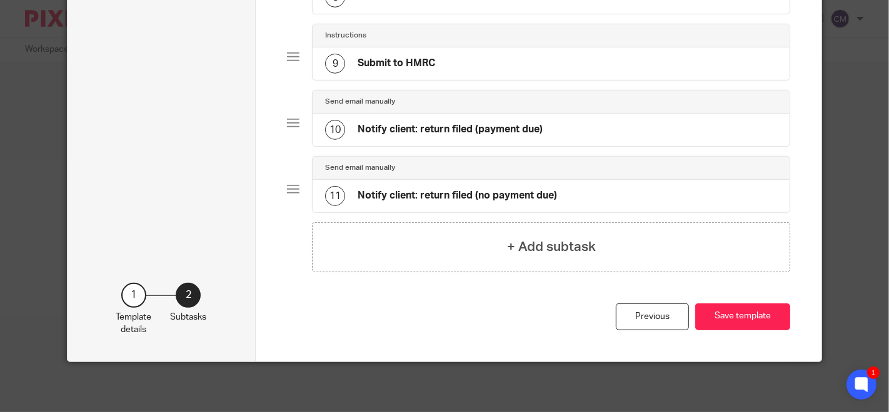
scroll to position [609, 0]
click at [737, 329] on button "Save template" at bounding box center [742, 317] width 95 height 27
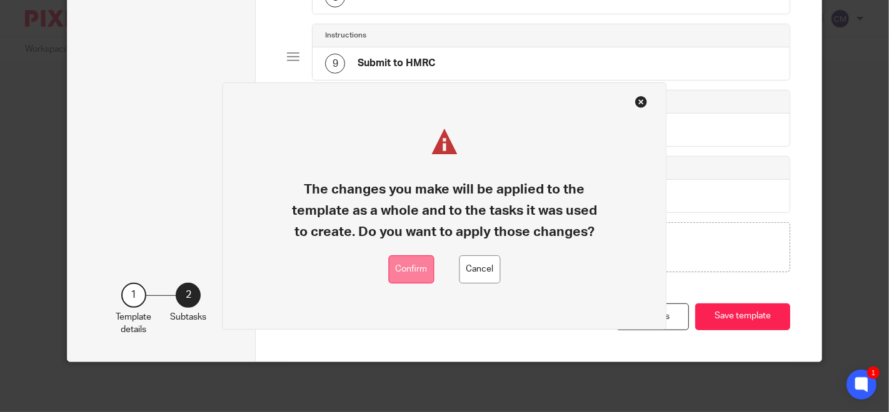
click at [404, 274] on button "Confirm" at bounding box center [412, 270] width 46 height 28
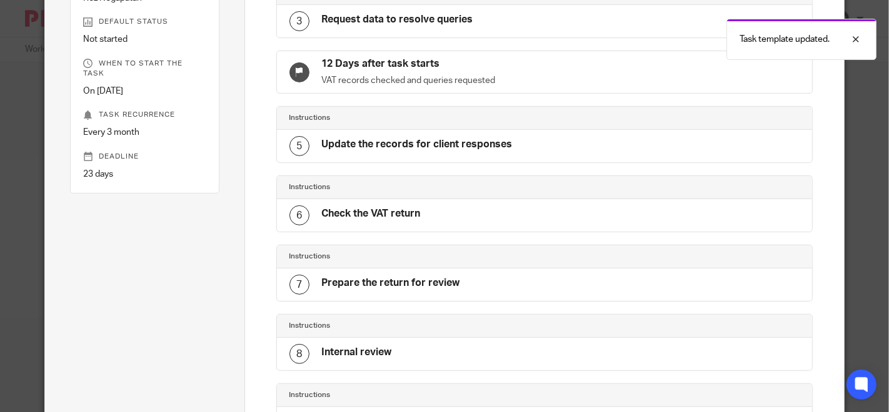
scroll to position [550, 0]
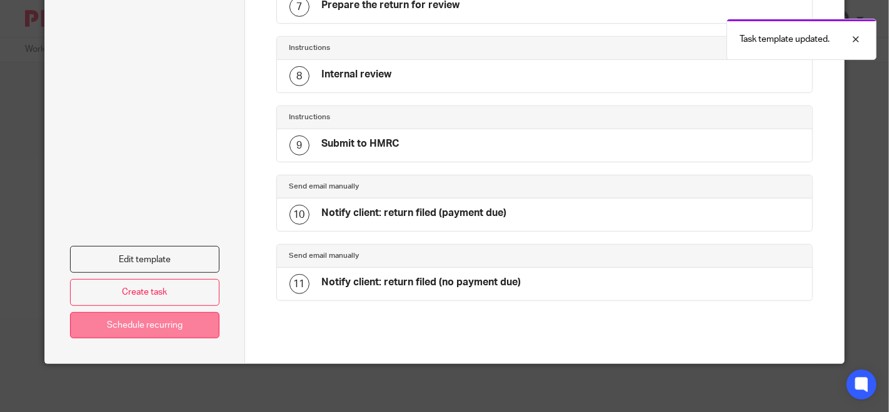
click at [161, 326] on link "Schedule recurring" at bounding box center [144, 325] width 149 height 27
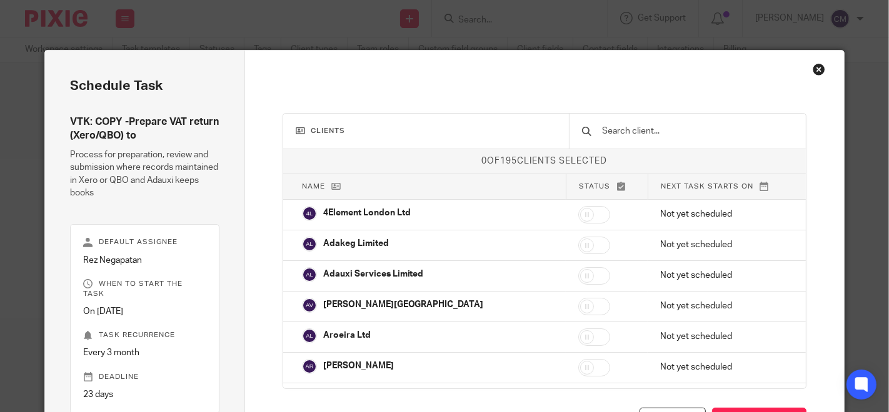
scroll to position [19, 0]
